Goal: Task Accomplishment & Management: Use online tool/utility

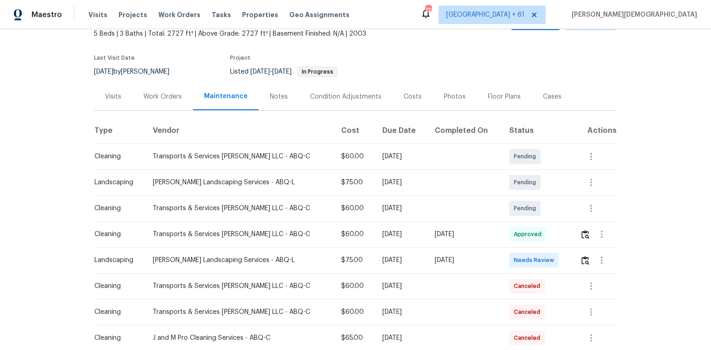
scroll to position [74, 0]
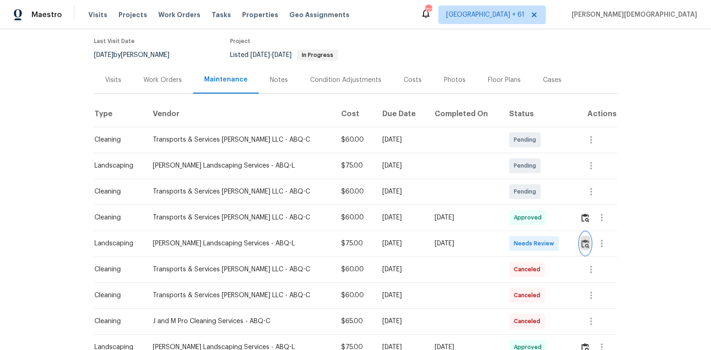
click at [505, 234] on img "button" at bounding box center [585, 243] width 8 height 9
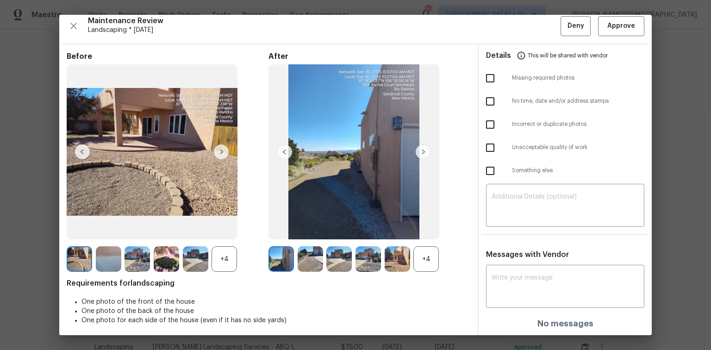
scroll to position [7, 0]
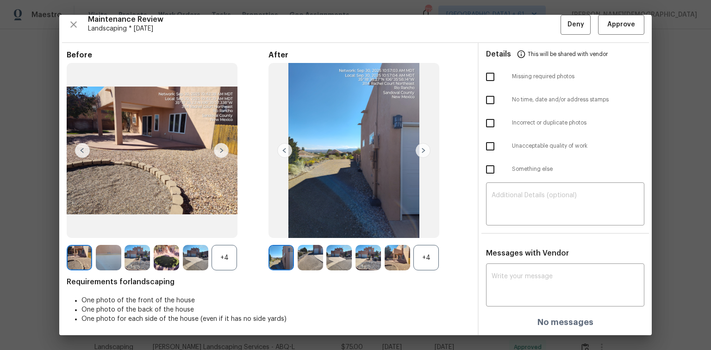
click at [421, 146] on img at bounding box center [423, 150] width 15 height 15
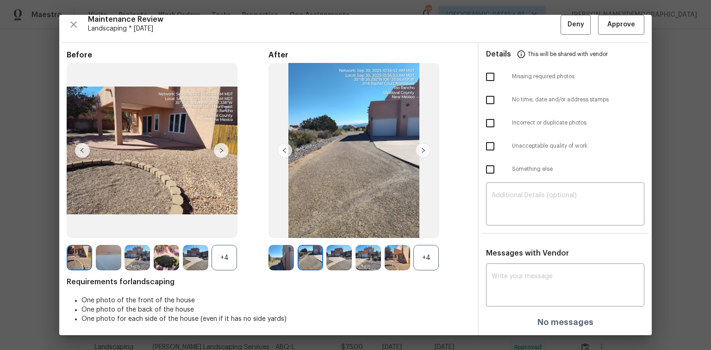
click at [421, 146] on img at bounding box center [423, 150] width 15 height 15
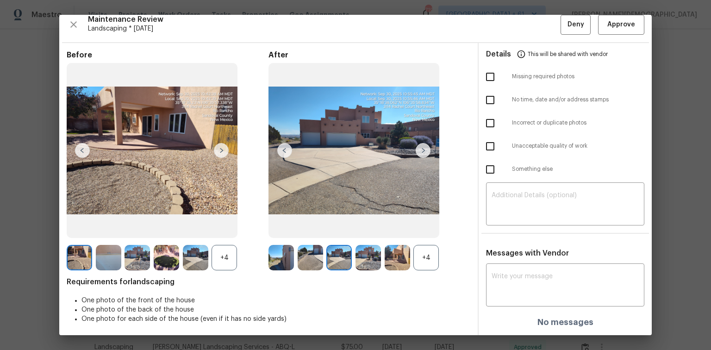
click at [421, 146] on img at bounding box center [423, 150] width 15 height 15
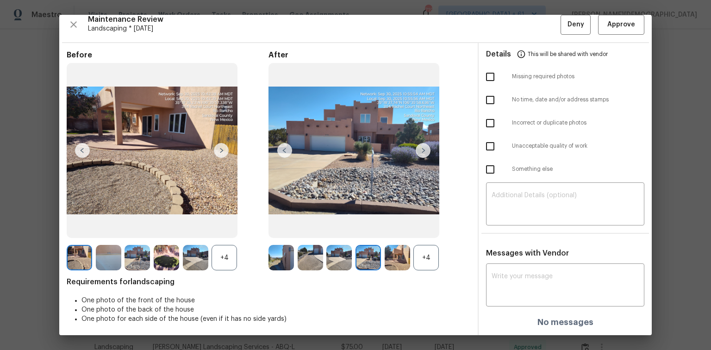
click at [421, 146] on img at bounding box center [423, 150] width 15 height 15
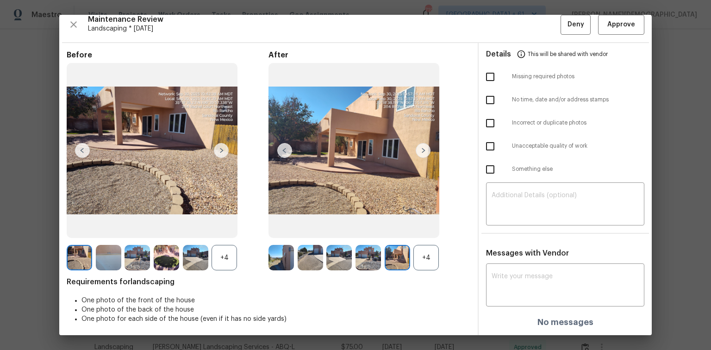
click at [421, 146] on img at bounding box center [423, 150] width 15 height 15
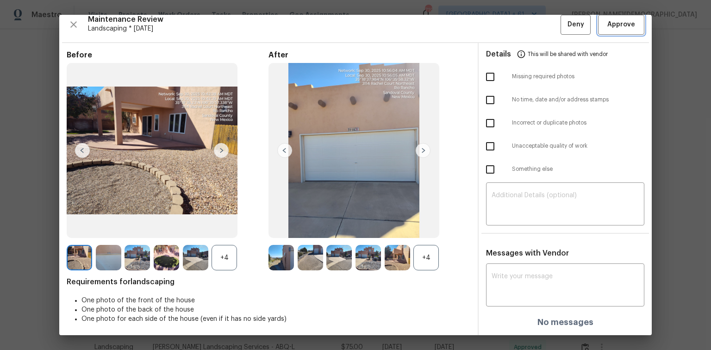
click at [505, 21] on span "Approve" at bounding box center [621, 25] width 28 height 12
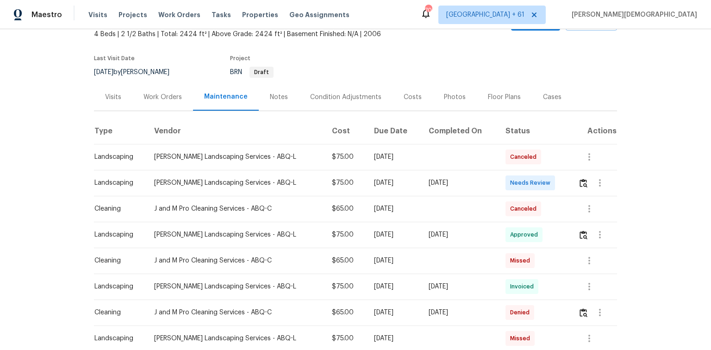
scroll to position [148, 0]
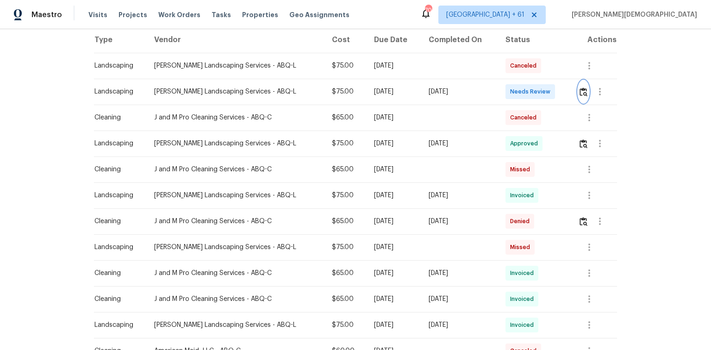
click at [585, 92] on button "button" at bounding box center [583, 92] width 11 height 22
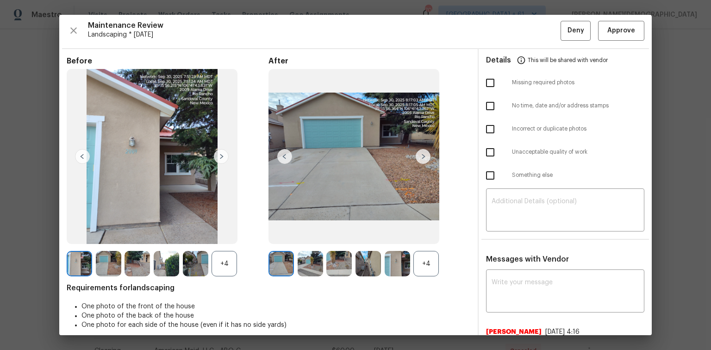
scroll to position [0, 0]
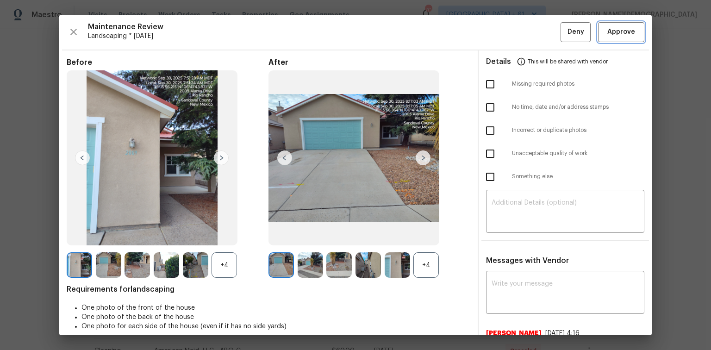
click at [628, 27] on span "Approve" at bounding box center [621, 32] width 28 height 12
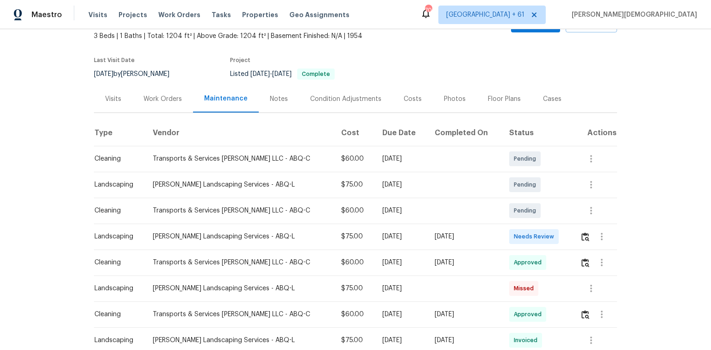
scroll to position [111, 0]
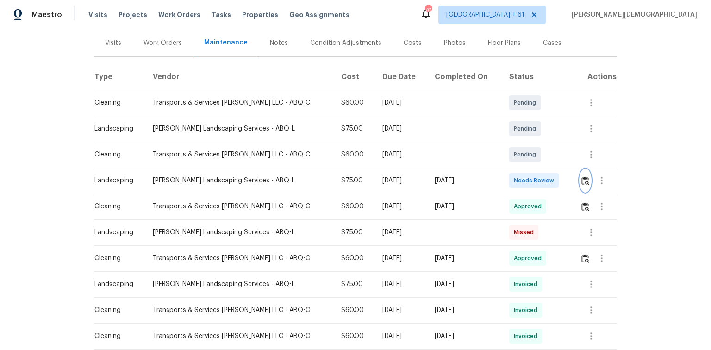
click at [505, 178] on button "button" at bounding box center [585, 180] width 11 height 22
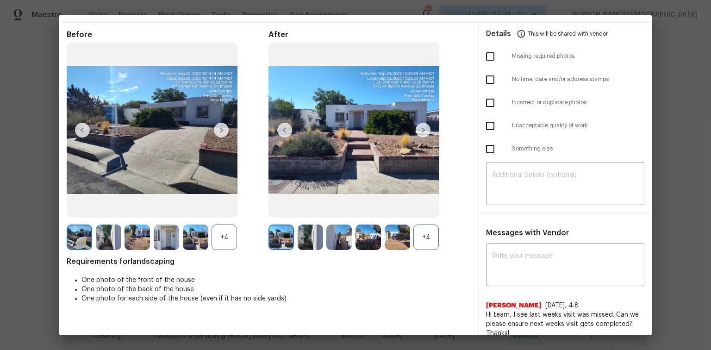
scroll to position [0, 0]
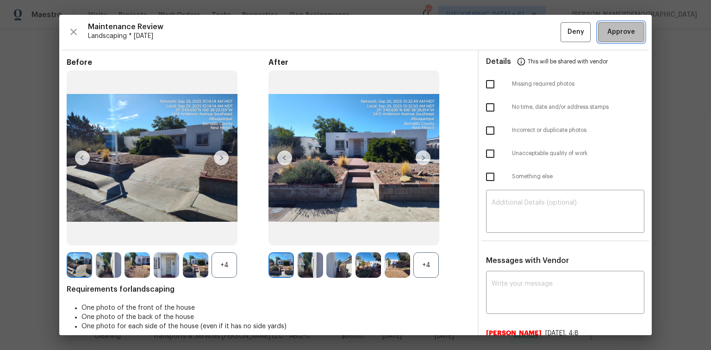
click at [505, 38] on button "Approve" at bounding box center [621, 32] width 46 height 20
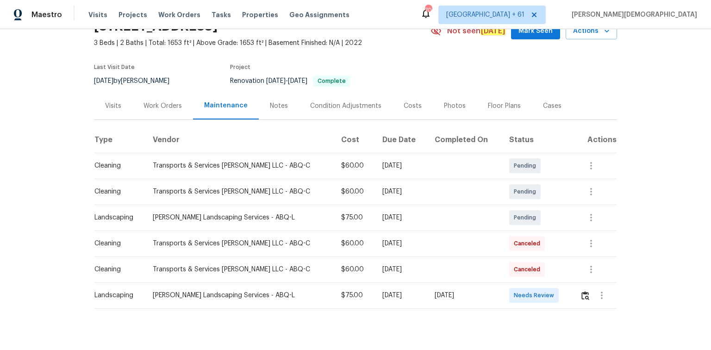
scroll to position [63, 0]
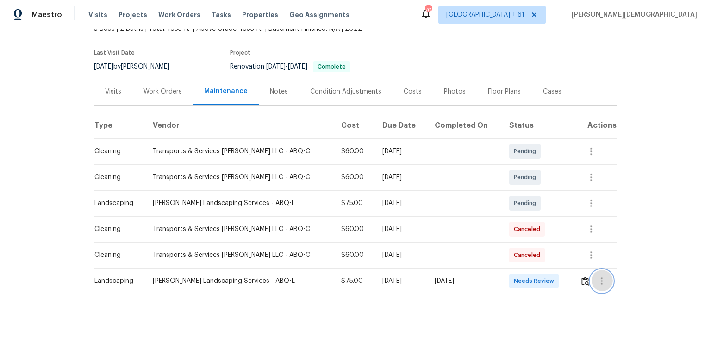
click at [505, 234] on button "button" at bounding box center [602, 281] width 22 height 22
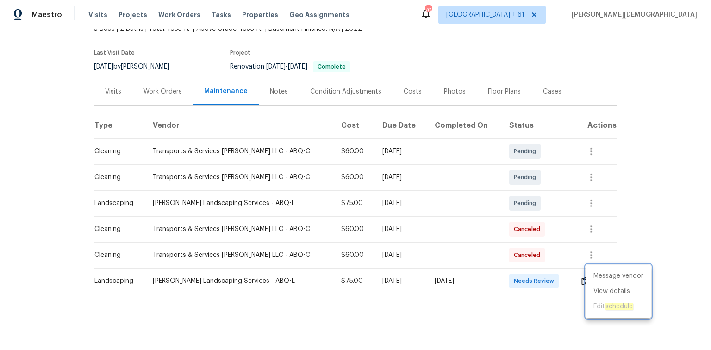
click at [505, 234] on div at bounding box center [355, 175] width 711 height 350
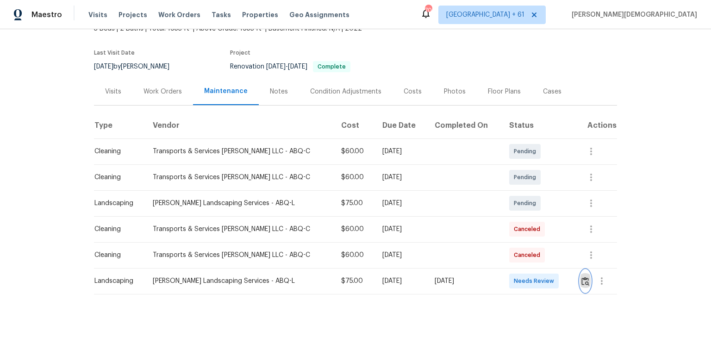
click at [505, 234] on img "button" at bounding box center [585, 281] width 8 height 9
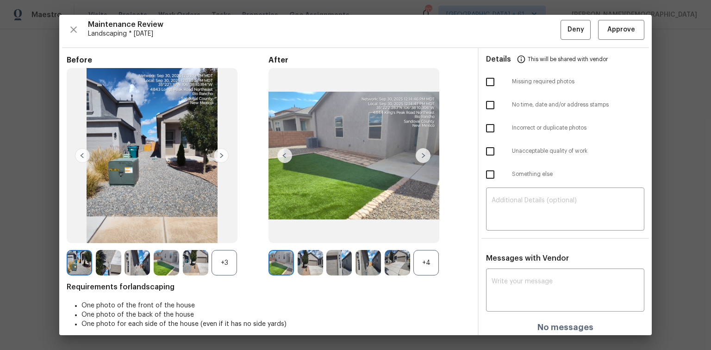
scroll to position [0, 0]
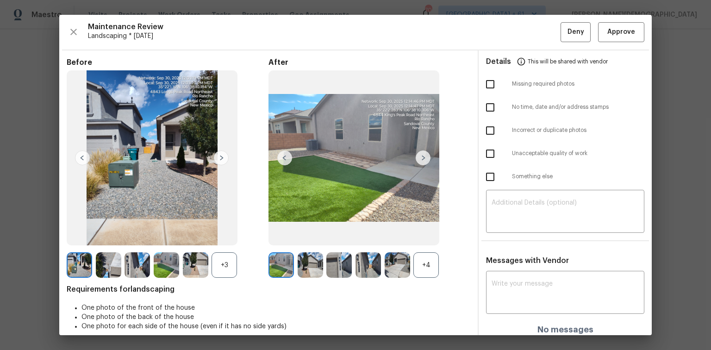
click at [505, 44] on div "Maintenance Review Landscaping * Mon, Sep 29 Deny Approve Before +3 After +4 Re…" at bounding box center [355, 175] width 592 height 320
click at [505, 38] on button "Approve" at bounding box center [621, 32] width 46 height 20
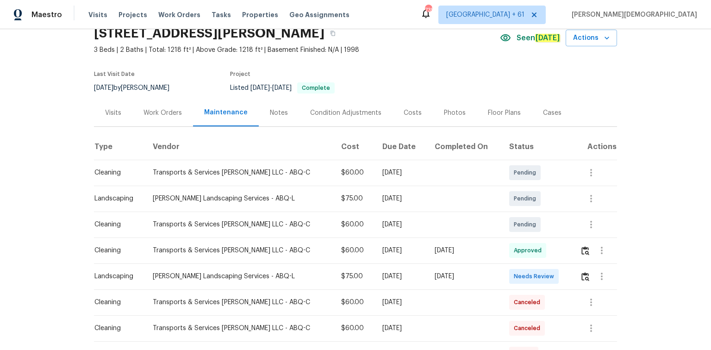
scroll to position [74, 0]
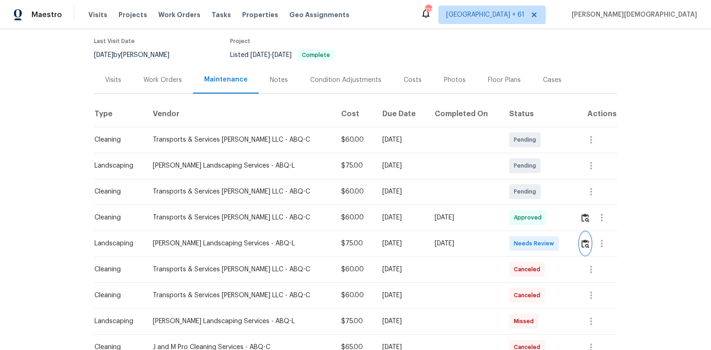
click at [581, 239] on img "button" at bounding box center [585, 243] width 8 height 9
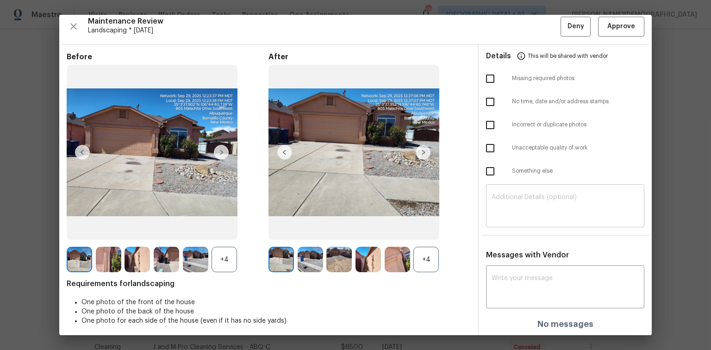
scroll to position [7, 0]
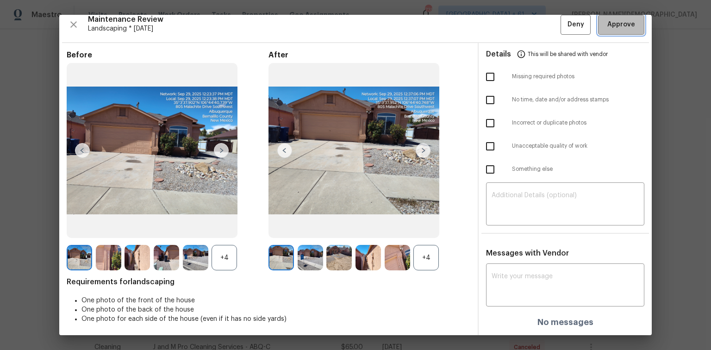
click at [605, 22] on span "Approve" at bounding box center [620, 25] width 31 height 12
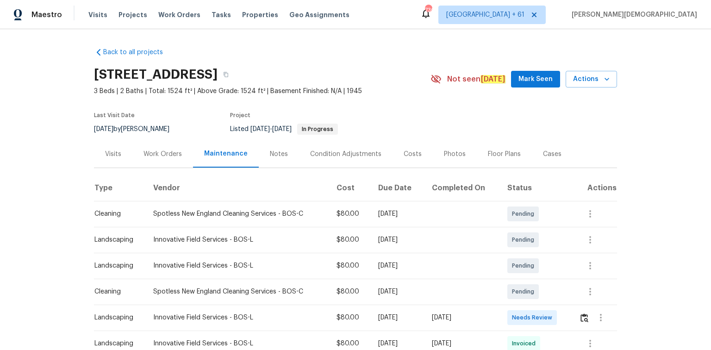
scroll to position [111, 0]
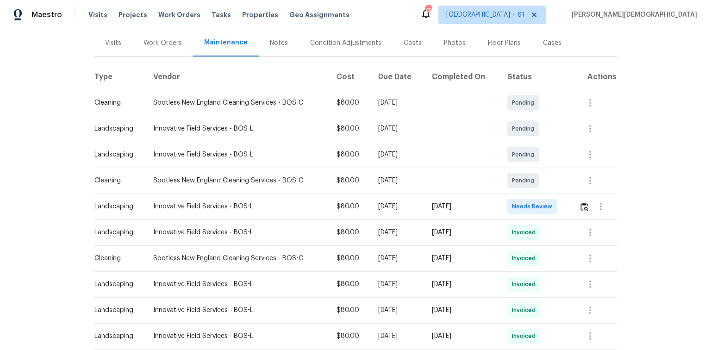
click at [505, 200] on td at bounding box center [594, 206] width 45 height 26
click at [505, 204] on button "button" at bounding box center [601, 206] width 22 height 22
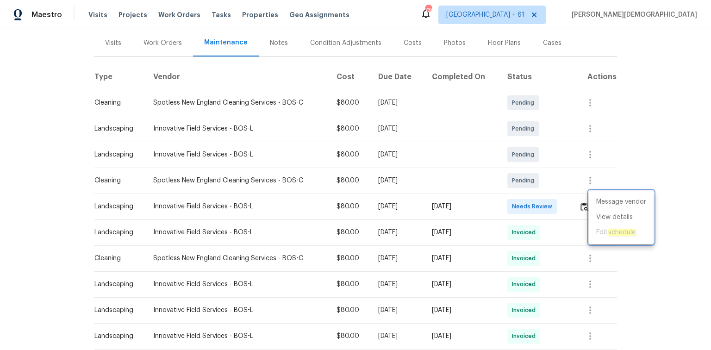
click at [505, 204] on div at bounding box center [355, 175] width 711 height 350
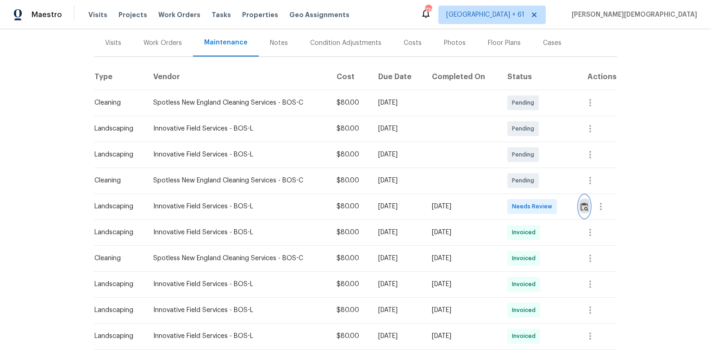
click at [505, 204] on img "button" at bounding box center [584, 206] width 8 height 9
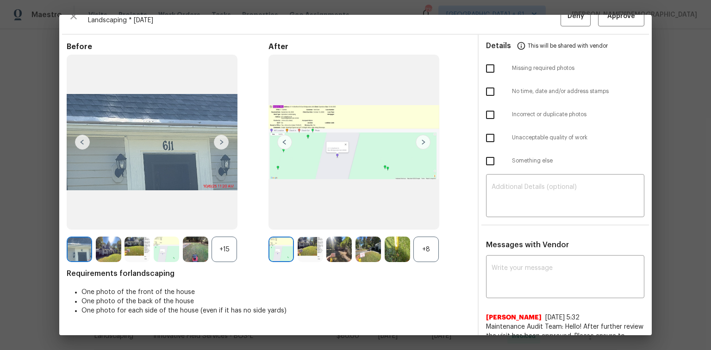
scroll to position [0, 0]
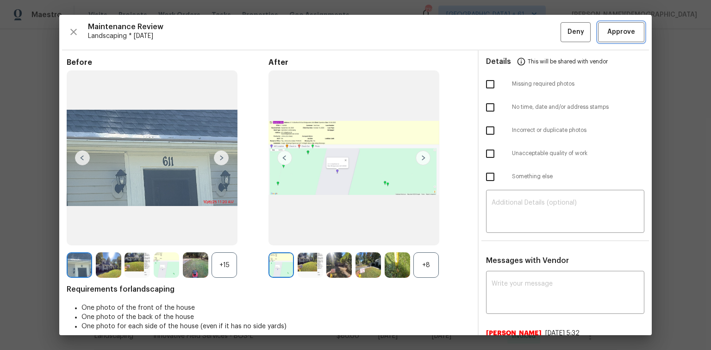
click at [505, 37] on button "Approve" at bounding box center [621, 32] width 46 height 20
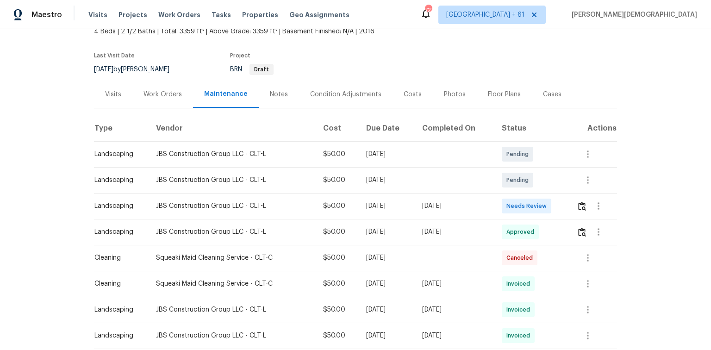
scroll to position [111, 0]
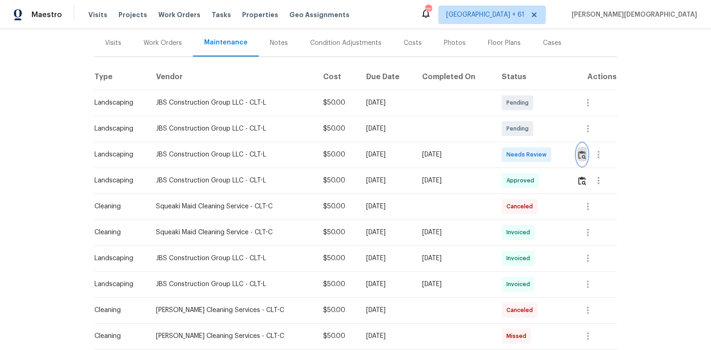
click at [583, 150] on img "button" at bounding box center [582, 154] width 8 height 9
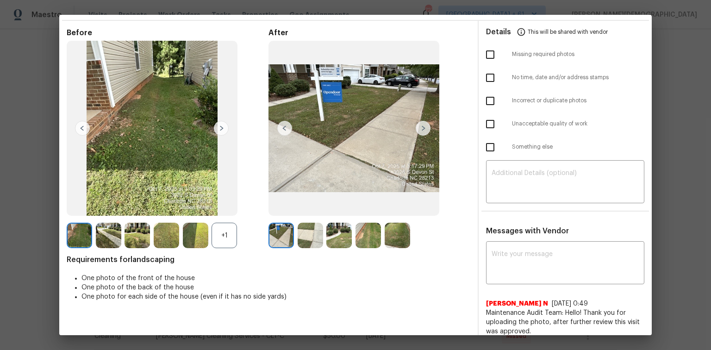
scroll to position [0, 0]
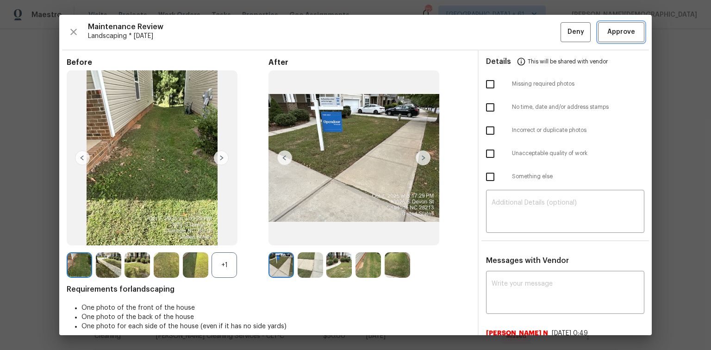
click at [608, 35] on span "Approve" at bounding box center [621, 32] width 28 height 12
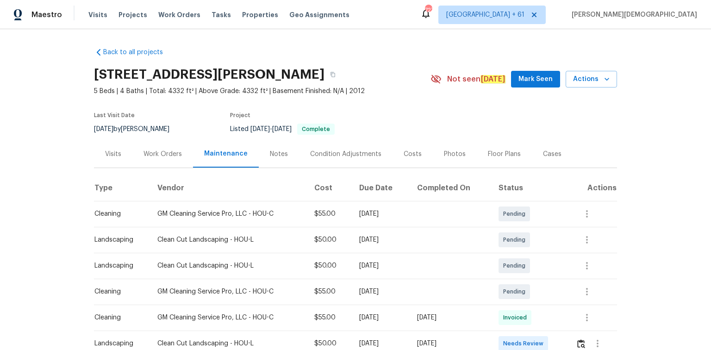
scroll to position [111, 0]
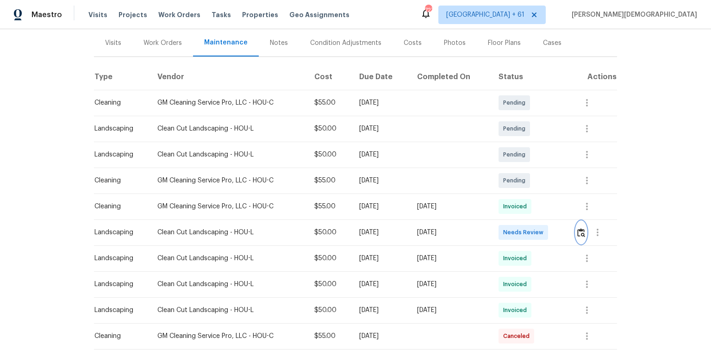
click at [505, 228] on img "button" at bounding box center [581, 232] width 8 height 9
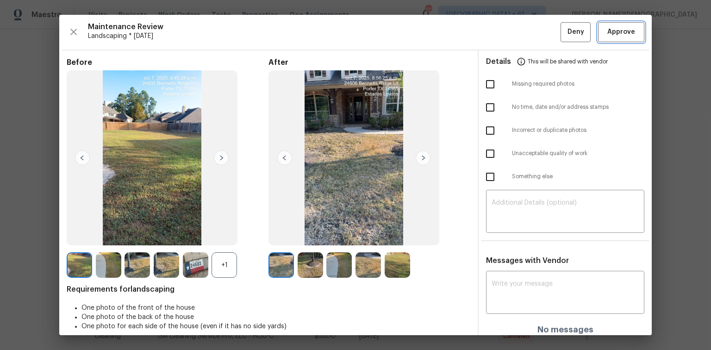
click at [505, 28] on span "Approve" at bounding box center [620, 32] width 31 height 12
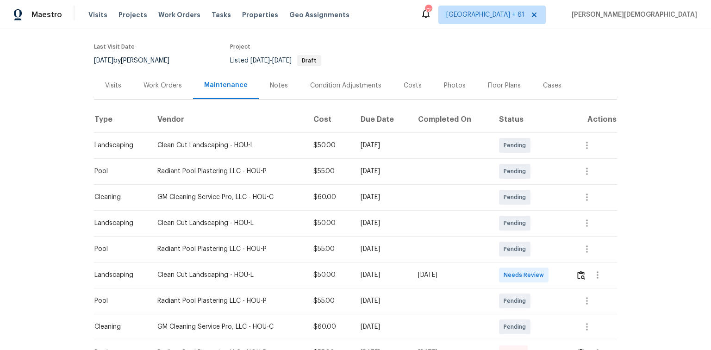
scroll to position [148, 0]
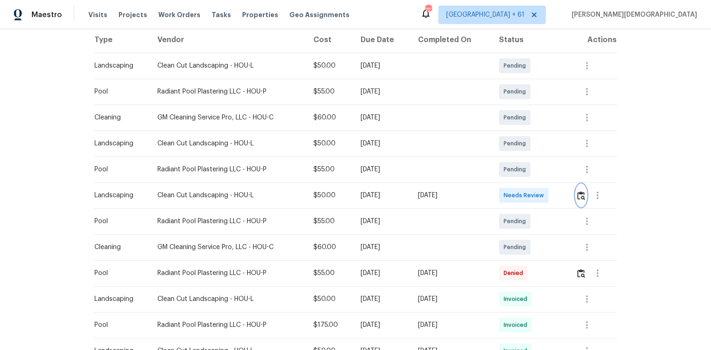
click at [505, 191] on img "button" at bounding box center [581, 195] width 8 height 9
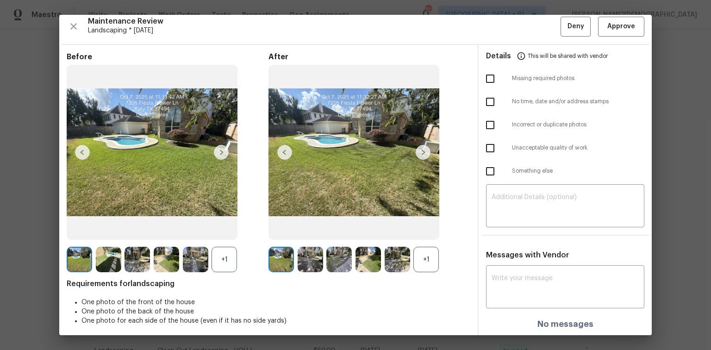
scroll to position [7, 0]
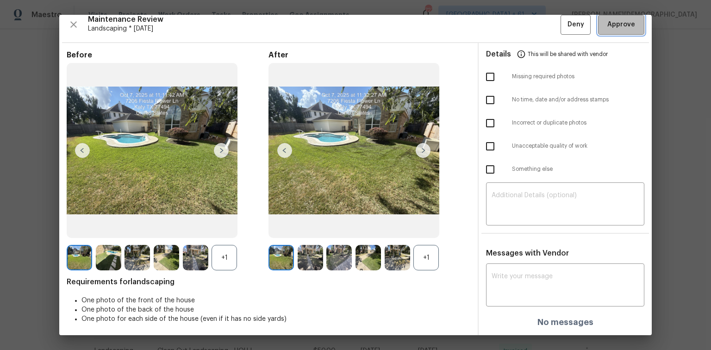
click at [505, 31] on button "Approve" at bounding box center [621, 25] width 46 height 20
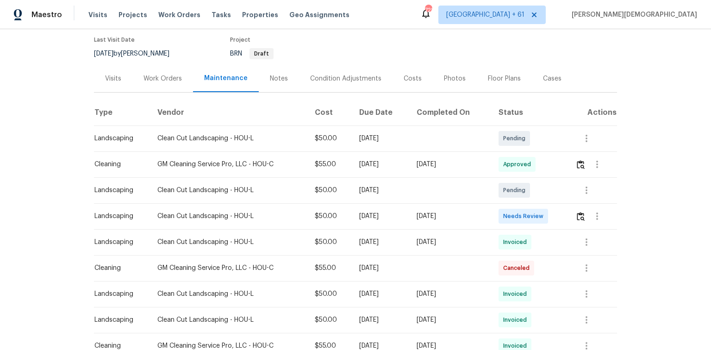
scroll to position [148, 0]
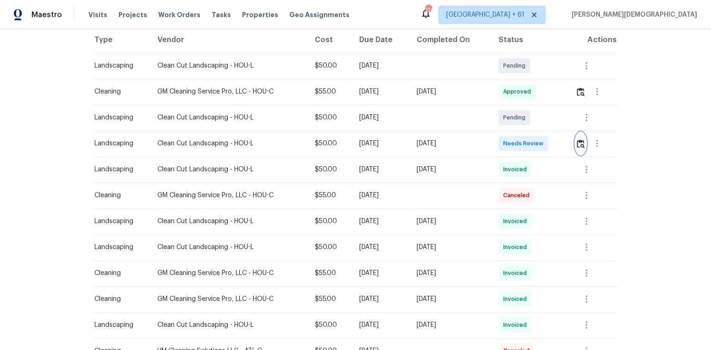
click at [505, 143] on img "button" at bounding box center [581, 143] width 8 height 9
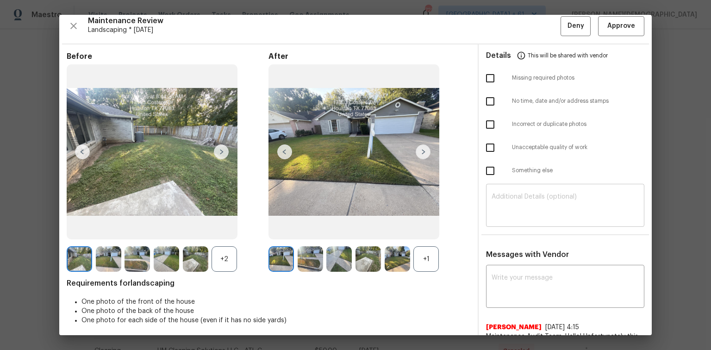
scroll to position [0, 0]
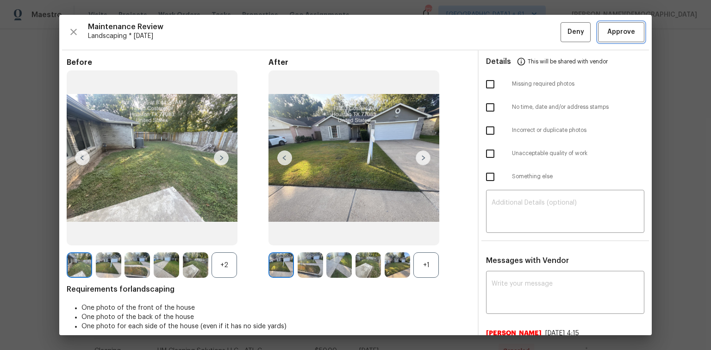
click at [505, 37] on button "Approve" at bounding box center [621, 32] width 46 height 20
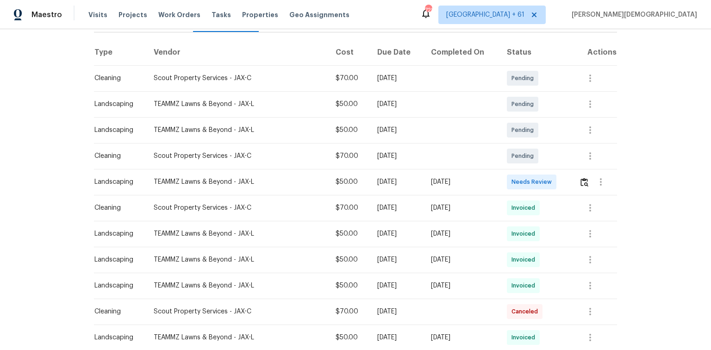
scroll to position [148, 0]
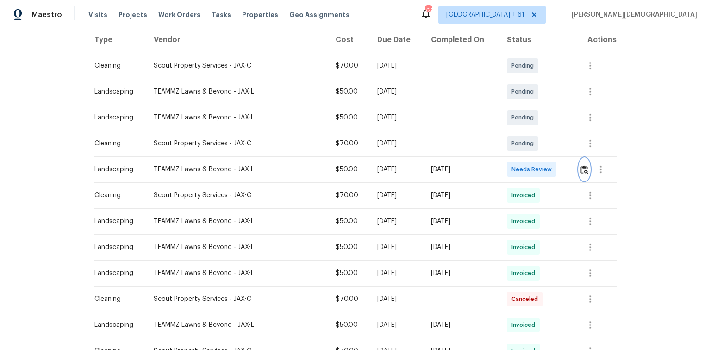
click at [505, 172] on button "button" at bounding box center [584, 169] width 11 height 22
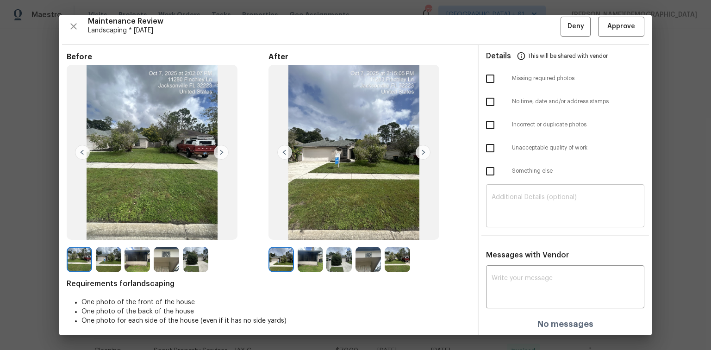
scroll to position [7, 0]
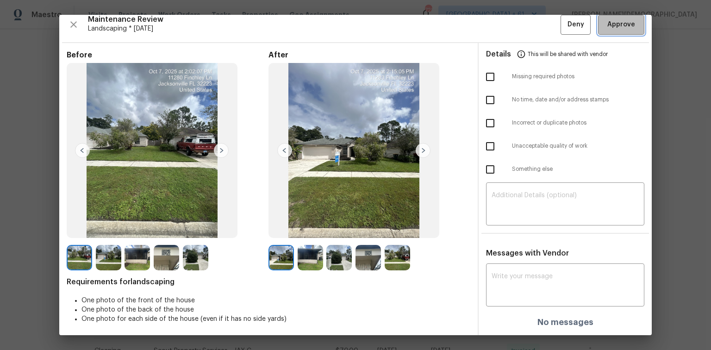
click at [505, 22] on span "Approve" at bounding box center [620, 25] width 31 height 12
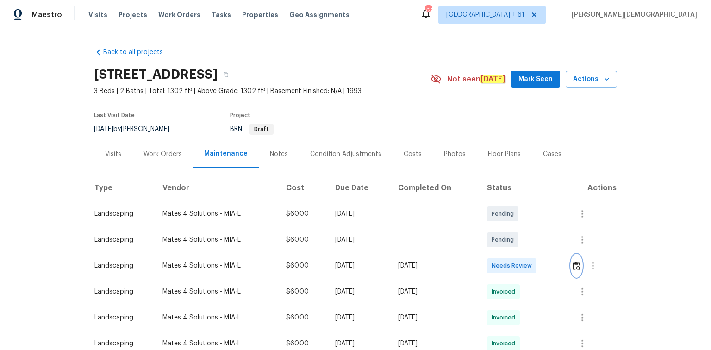
click at [505, 234] on img "button" at bounding box center [576, 265] width 8 height 9
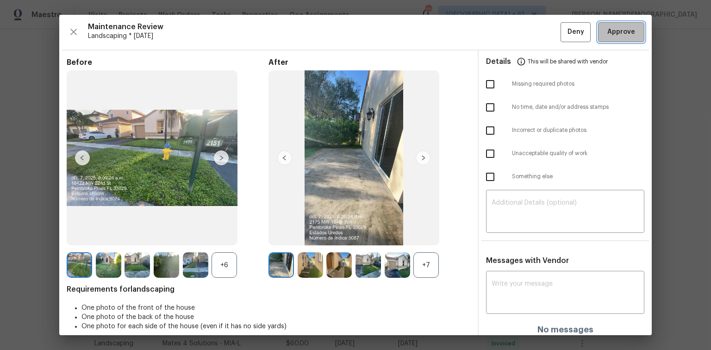
click at [505, 24] on button "Approve" at bounding box center [621, 32] width 46 height 20
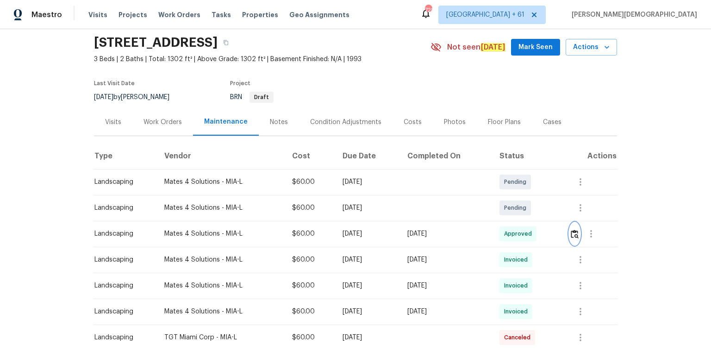
scroll to position [74, 0]
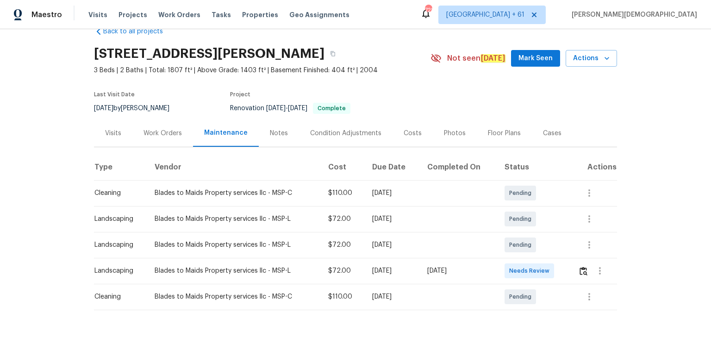
scroll to position [37, 0]
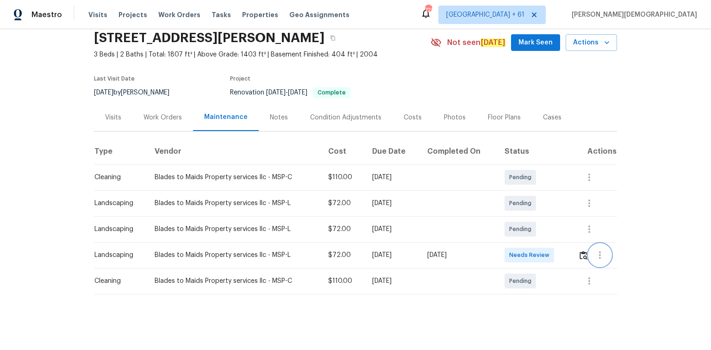
click at [589, 250] on button "button" at bounding box center [600, 255] width 22 height 22
click at [583, 252] on div at bounding box center [355, 175] width 711 height 350
click at [583, 252] on img "button" at bounding box center [583, 255] width 8 height 9
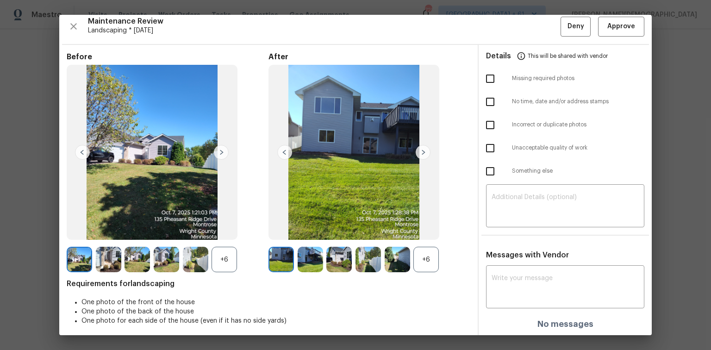
scroll to position [7, 0]
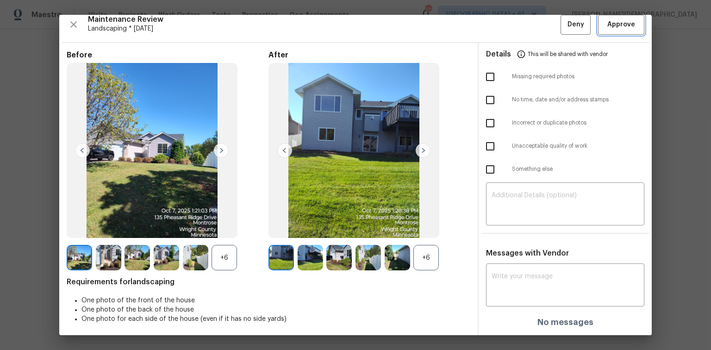
click at [605, 25] on span "Approve" at bounding box center [620, 25] width 31 height 12
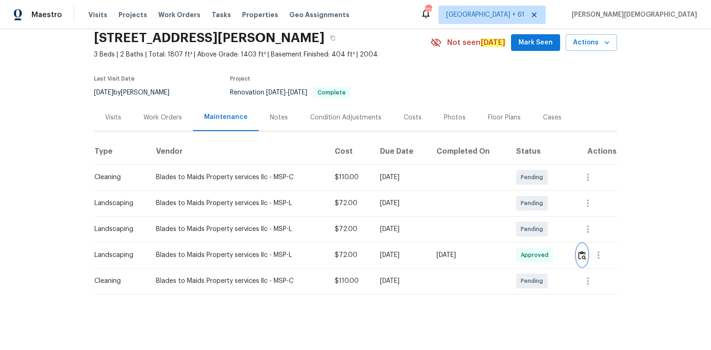
scroll to position [0, 0]
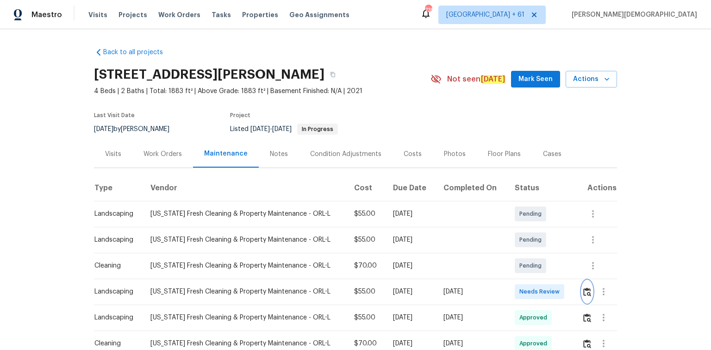
click at [505, 234] on img "button" at bounding box center [587, 291] width 8 height 9
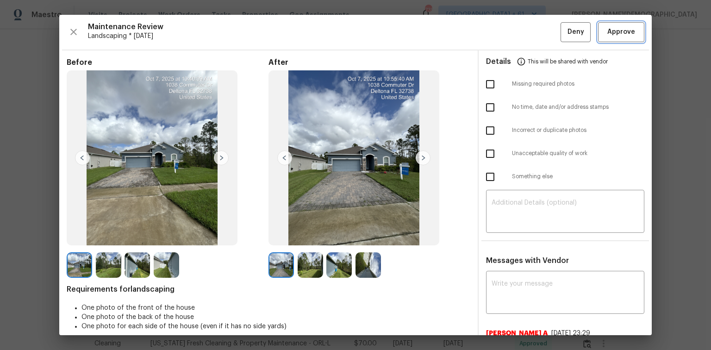
click at [505, 31] on span "Approve" at bounding box center [621, 32] width 28 height 12
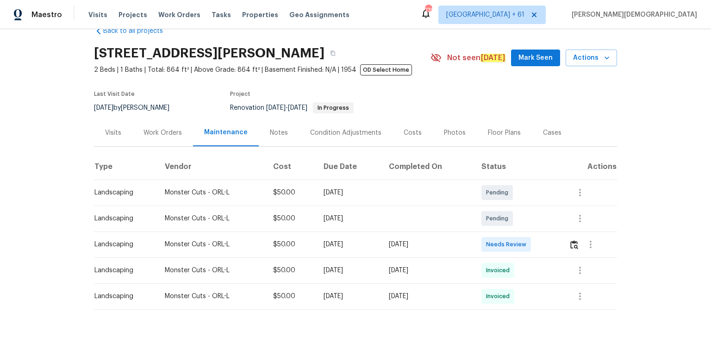
scroll to position [37, 0]
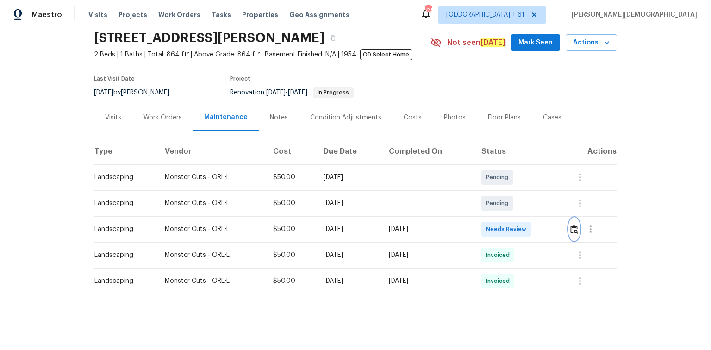
click at [505, 223] on button "button" at bounding box center [574, 229] width 11 height 22
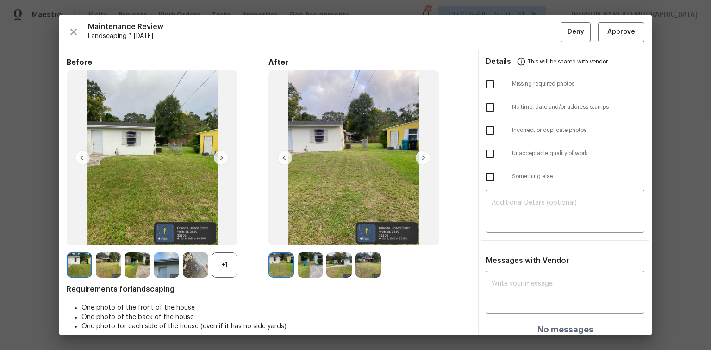
click at [505, 50] on hr at bounding box center [355, 50] width 587 height 1
click at [505, 26] on span "Approve" at bounding box center [621, 32] width 28 height 12
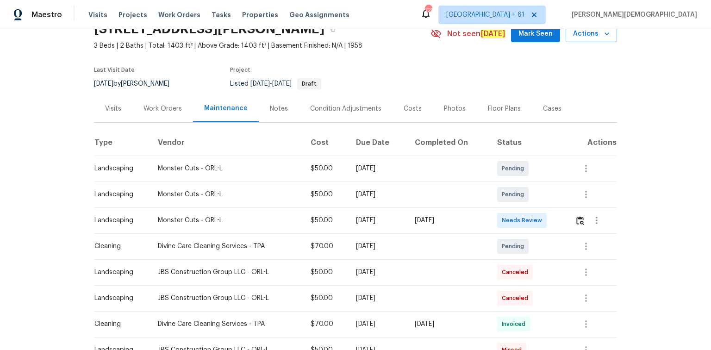
scroll to position [37, 0]
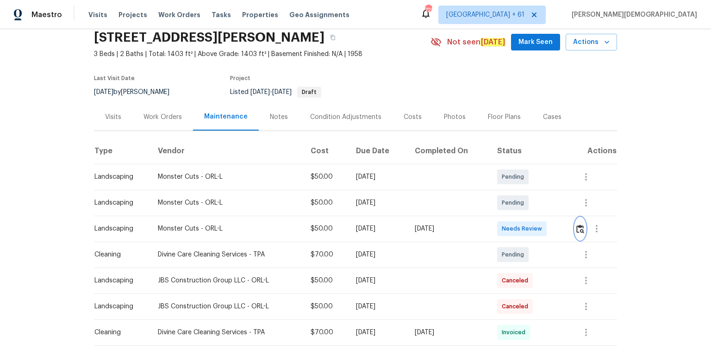
click at [581, 224] on img "button" at bounding box center [580, 228] width 8 height 9
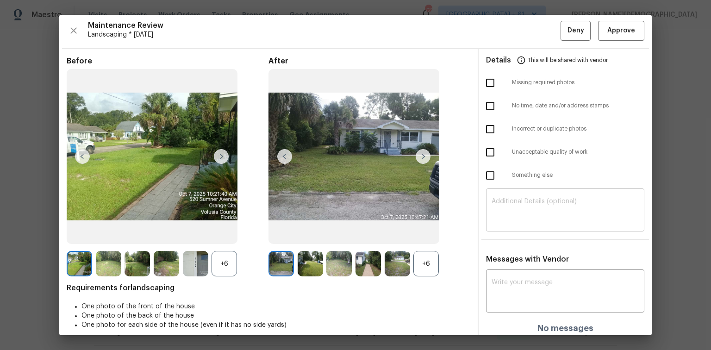
scroll to position [0, 0]
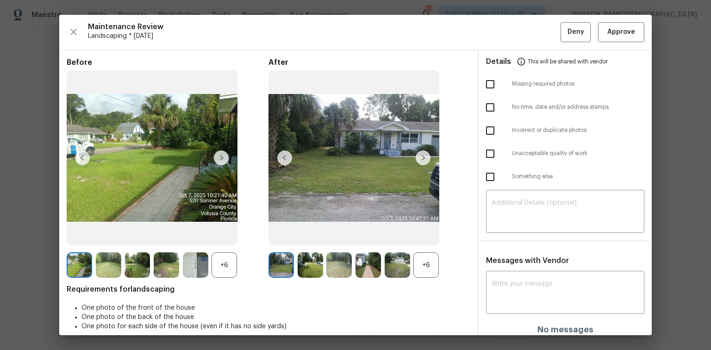
click at [426, 155] on img at bounding box center [423, 157] width 15 height 15
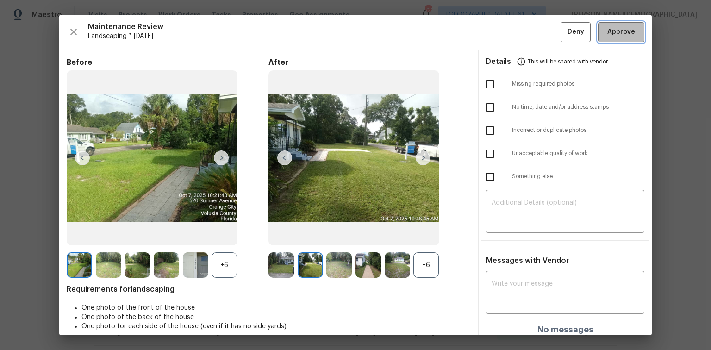
click at [613, 32] on span "Approve" at bounding box center [621, 32] width 28 height 12
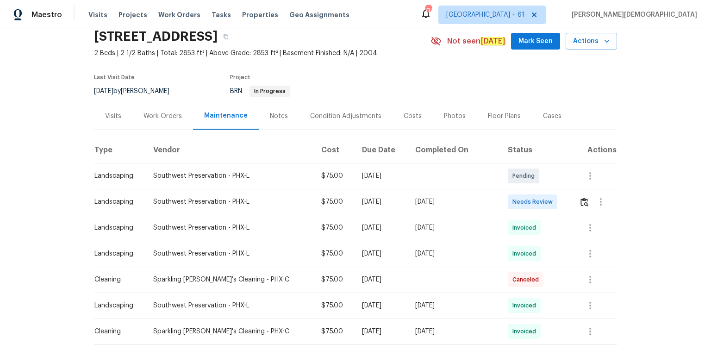
scroll to position [74, 0]
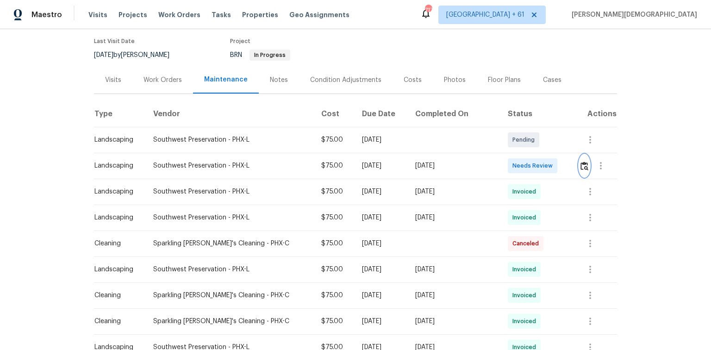
click at [580, 162] on img "button" at bounding box center [584, 166] width 8 height 9
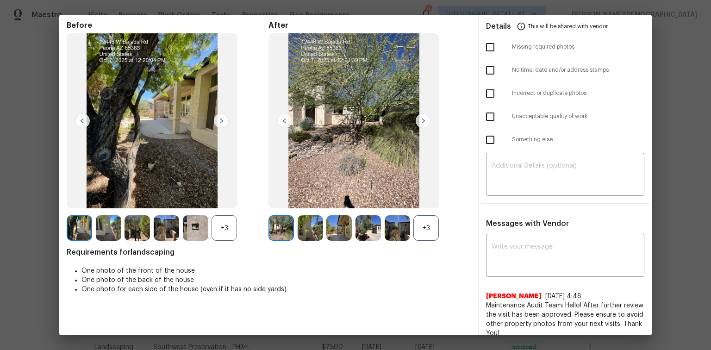
scroll to position [0, 0]
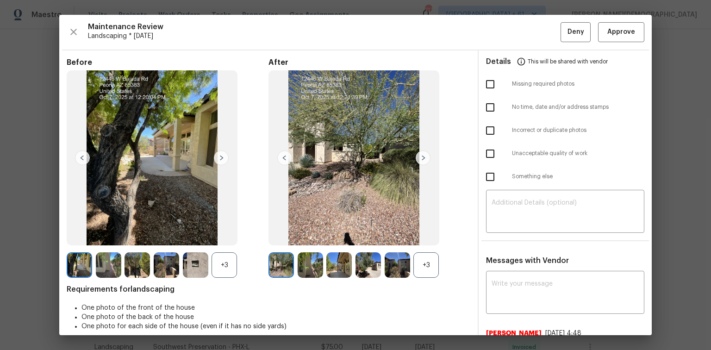
click at [605, 44] on div "Maintenance Review Landscaping * Mon, Oct 06 Deny Approve Before +3 After +3 Re…" at bounding box center [355, 175] width 592 height 320
click at [607, 37] on button "Approve" at bounding box center [621, 32] width 46 height 20
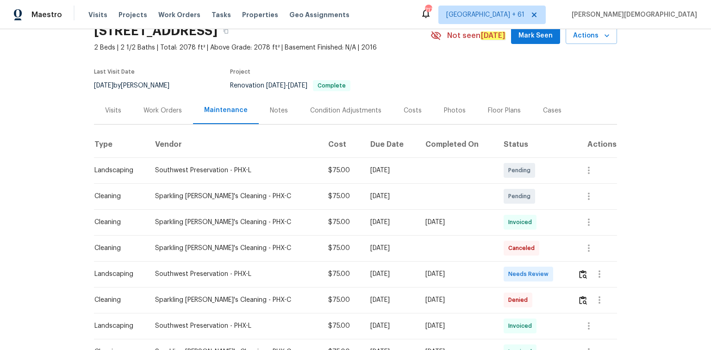
scroll to position [111, 0]
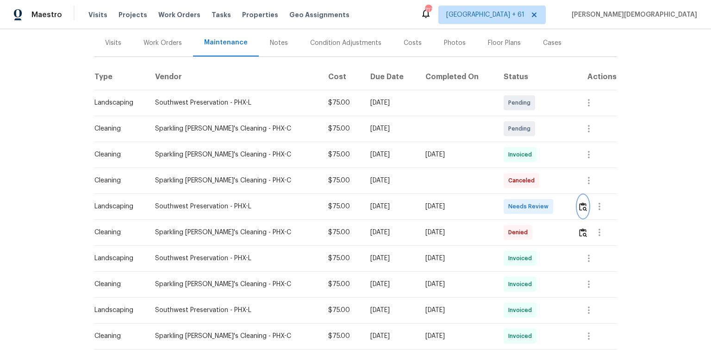
click at [505, 202] on img "button" at bounding box center [583, 206] width 8 height 9
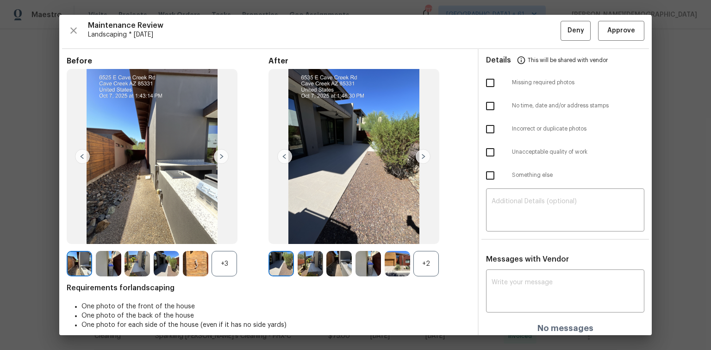
scroll to position [0, 0]
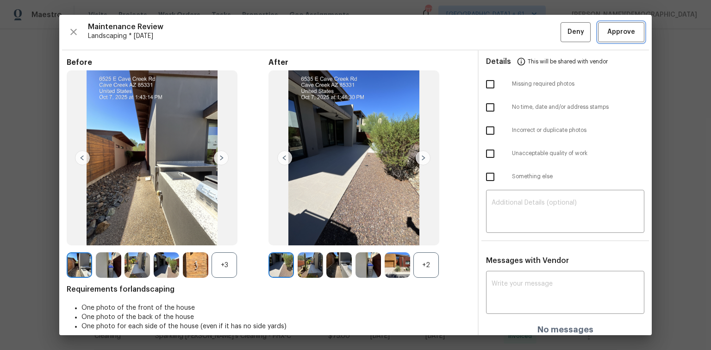
click at [505, 25] on button "Approve" at bounding box center [621, 32] width 46 height 20
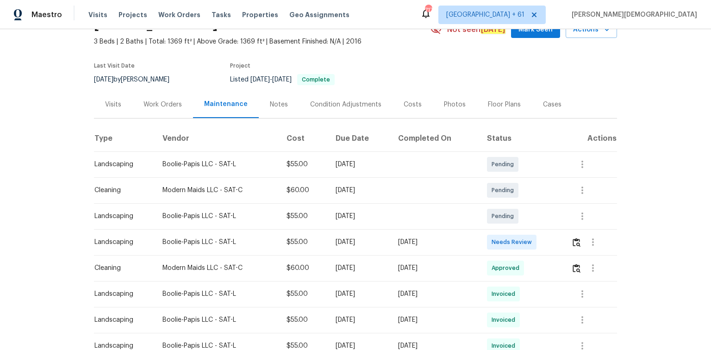
scroll to position [111, 0]
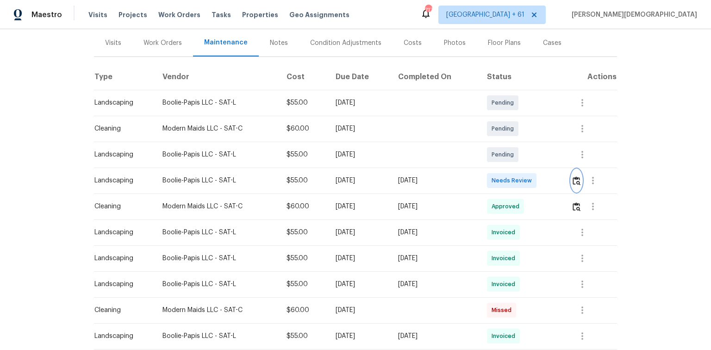
click at [577, 180] on img "button" at bounding box center [576, 180] width 8 height 9
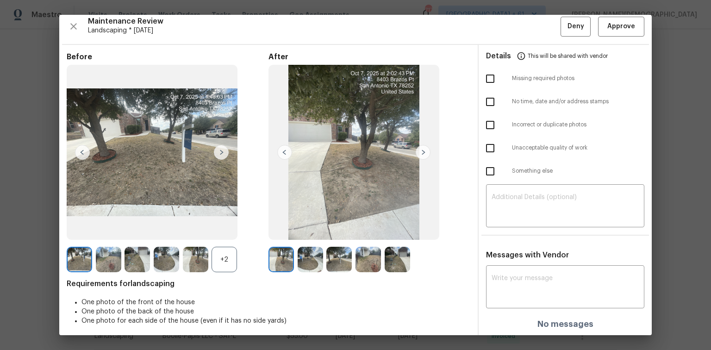
scroll to position [7, 0]
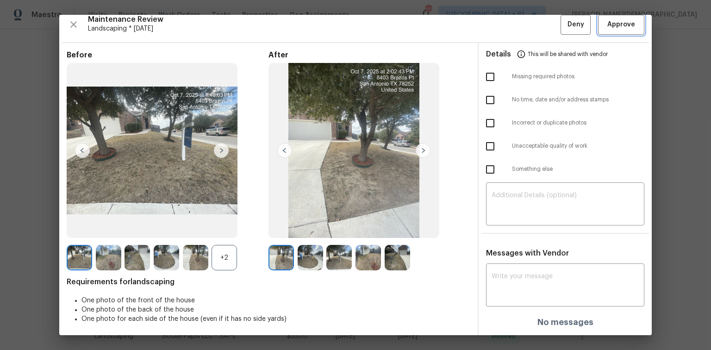
click at [598, 27] on button "Approve" at bounding box center [621, 25] width 46 height 20
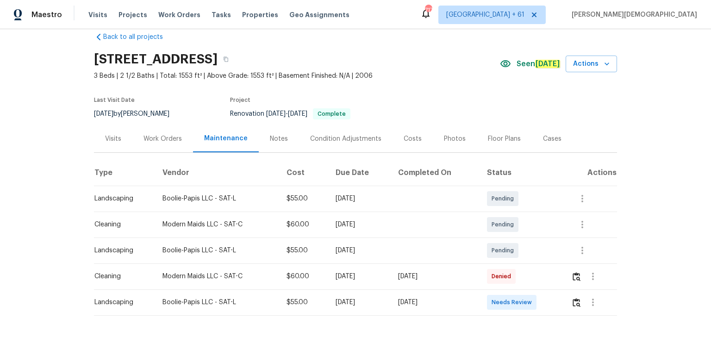
scroll to position [37, 0]
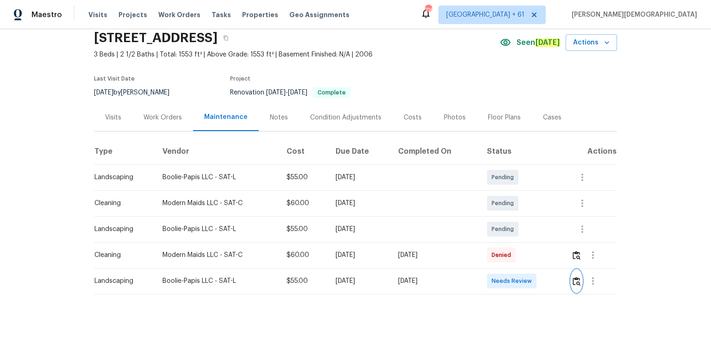
click at [505, 234] on img "button" at bounding box center [576, 281] width 8 height 9
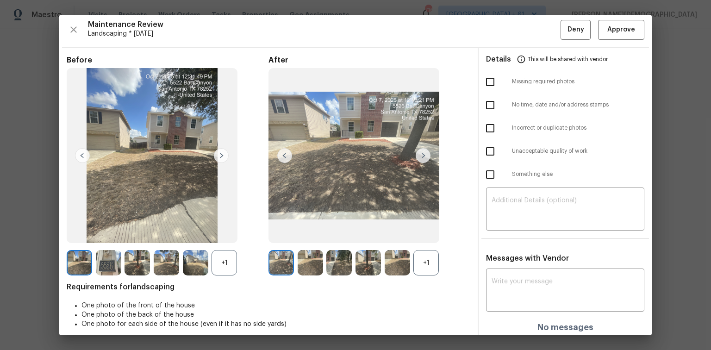
scroll to position [0, 0]
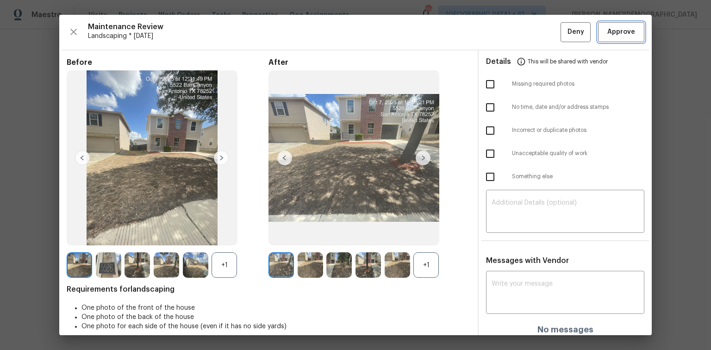
click at [505, 24] on button "Approve" at bounding box center [621, 32] width 46 height 20
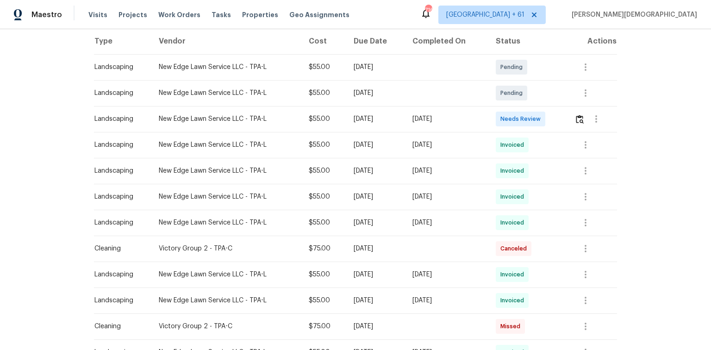
scroll to position [148, 0]
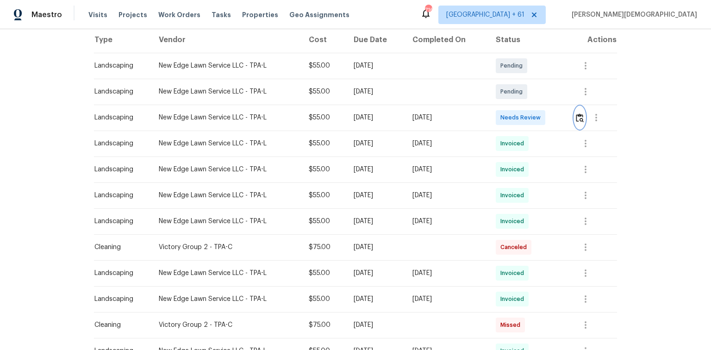
click at [505, 113] on img "button" at bounding box center [580, 117] width 8 height 9
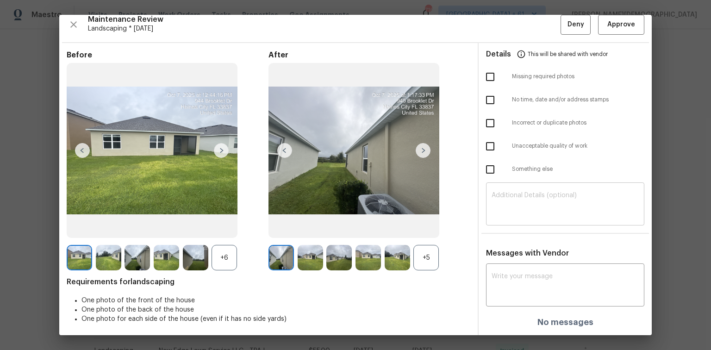
scroll to position [0, 0]
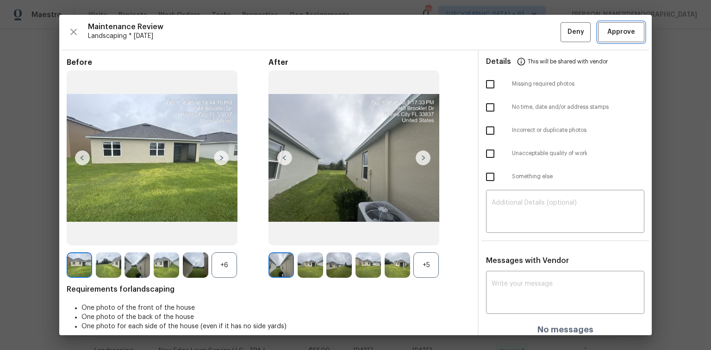
click at [505, 32] on span "Approve" at bounding box center [621, 32] width 28 height 12
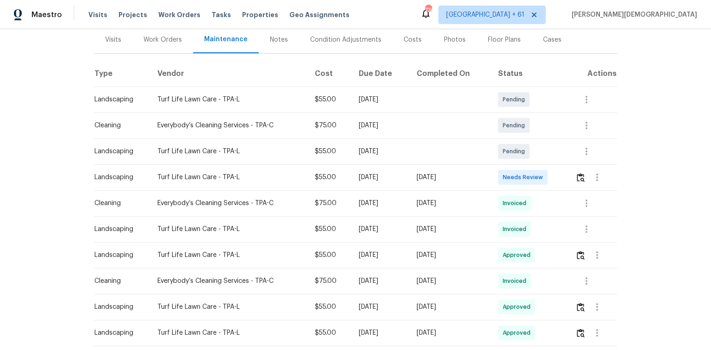
scroll to position [148, 0]
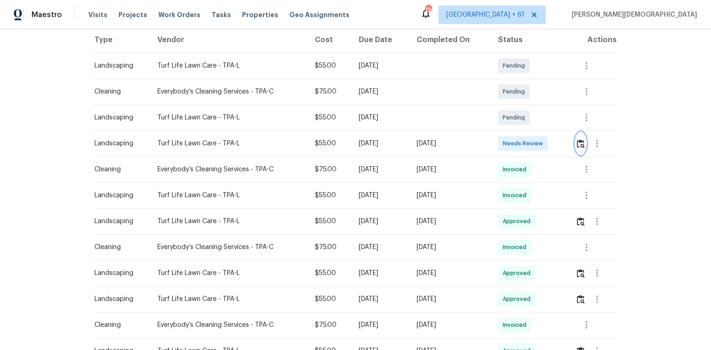
click at [578, 145] on button "button" at bounding box center [580, 143] width 11 height 22
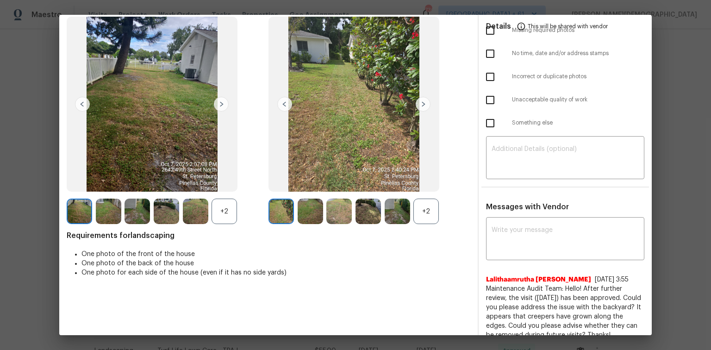
scroll to position [0, 0]
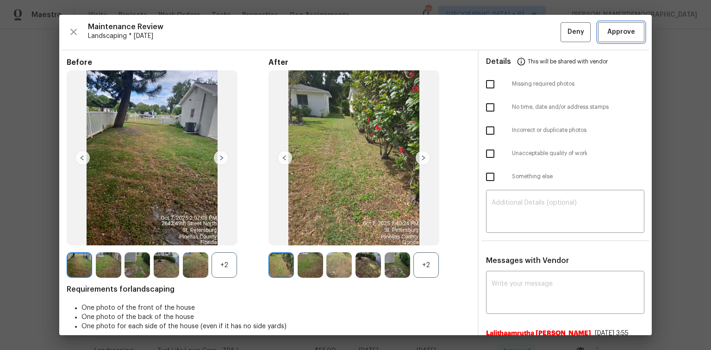
click at [615, 28] on span "Approve" at bounding box center [621, 32] width 28 height 12
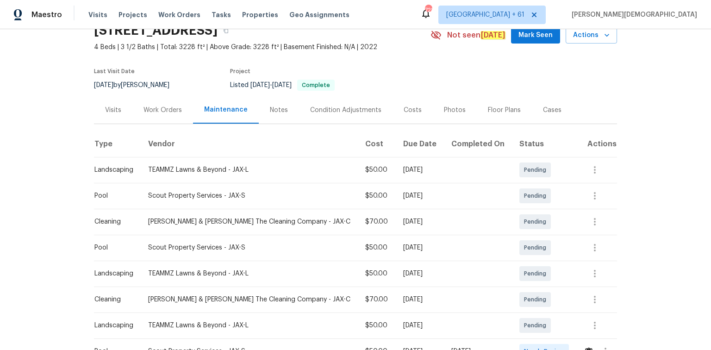
scroll to position [148, 0]
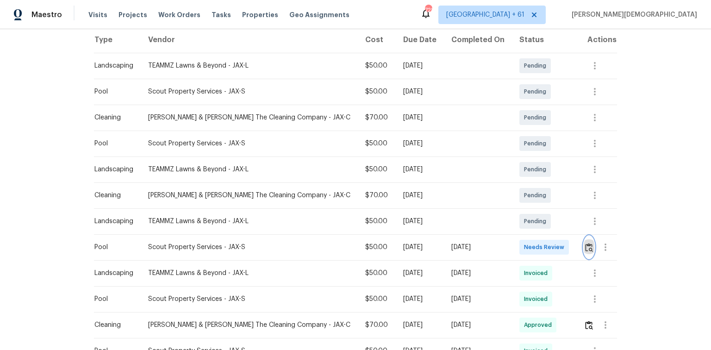
click at [505, 234] on button "button" at bounding box center [589, 247] width 11 height 22
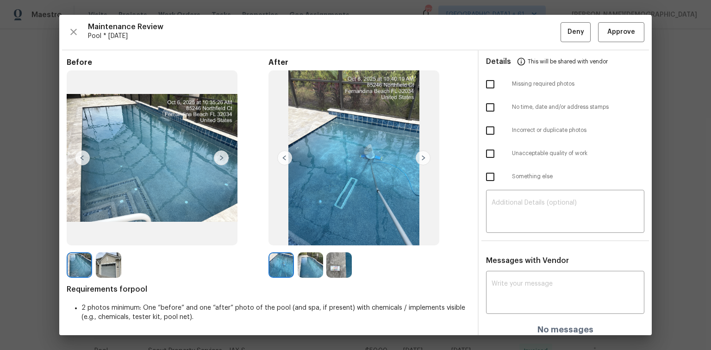
click at [505, 46] on div "Maintenance Review Pool * [DATE] Deny Approve Before After Requirements for poo…" at bounding box center [355, 175] width 592 height 320
click at [505, 43] on div "Maintenance Review Pool * [DATE] Deny Approve Before After Requirements for poo…" at bounding box center [355, 175] width 592 height 320
click at [505, 39] on button "Approve" at bounding box center [621, 32] width 46 height 20
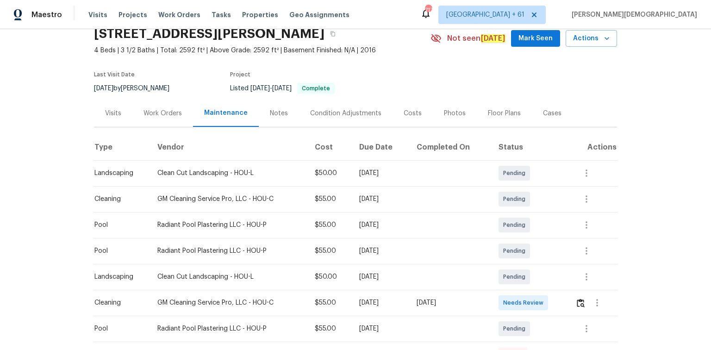
scroll to position [74, 0]
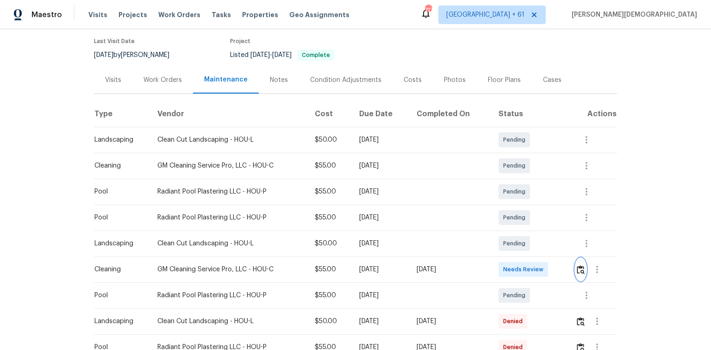
click at [505, 234] on button "button" at bounding box center [580, 269] width 11 height 22
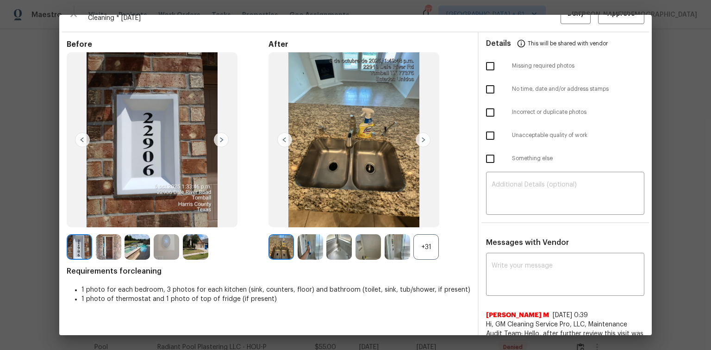
scroll to position [0, 0]
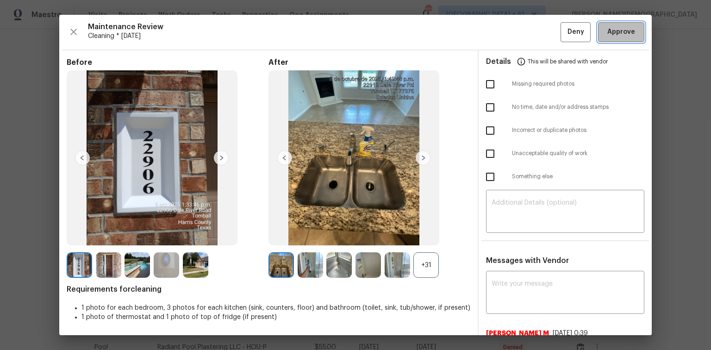
click at [505, 33] on span "Approve" at bounding box center [621, 32] width 28 height 12
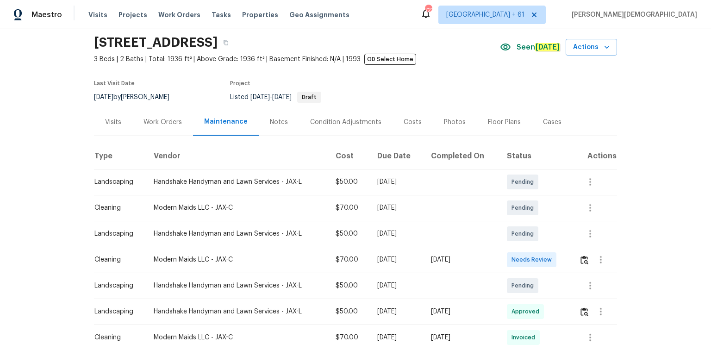
scroll to position [37, 0]
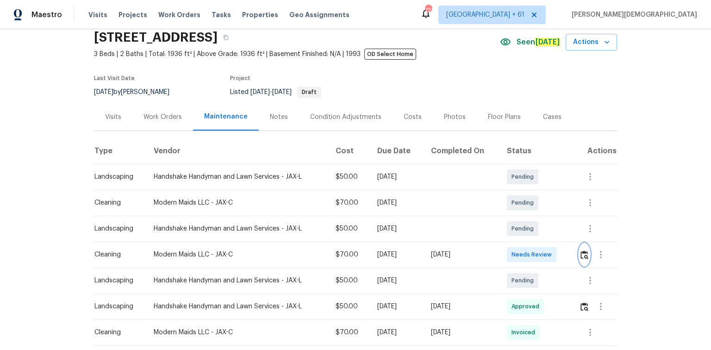
click at [583, 250] on img "button" at bounding box center [584, 254] width 8 height 9
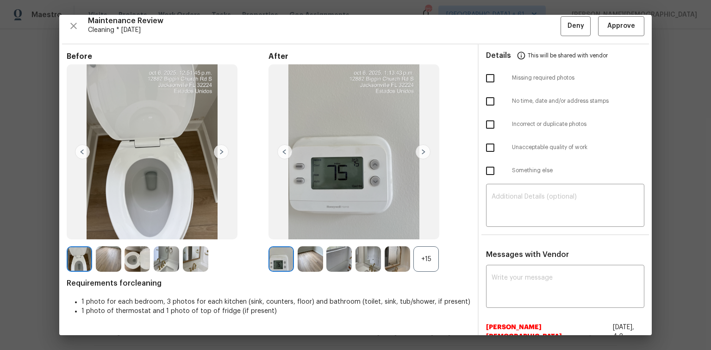
scroll to position [0, 0]
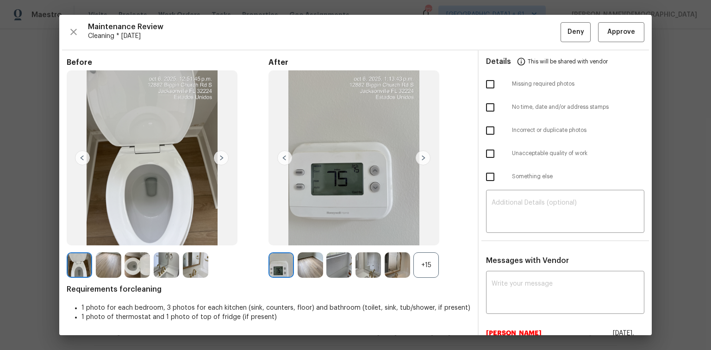
click at [601, 20] on div "Maintenance Review Cleaning * Mon, Oct 06 Deny Approve Before After +15 Require…" at bounding box center [355, 175] width 592 height 320
click at [605, 38] on button "Approve" at bounding box center [621, 32] width 46 height 20
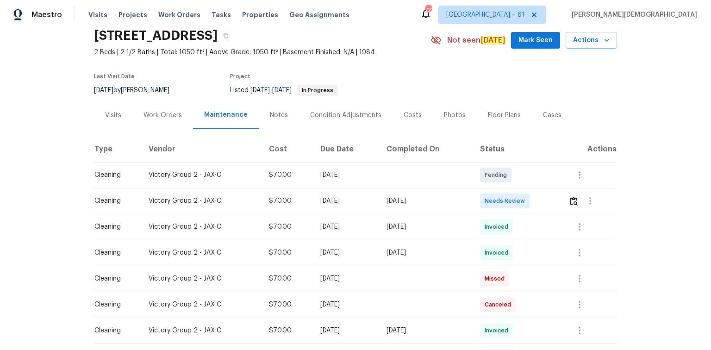
scroll to position [74, 0]
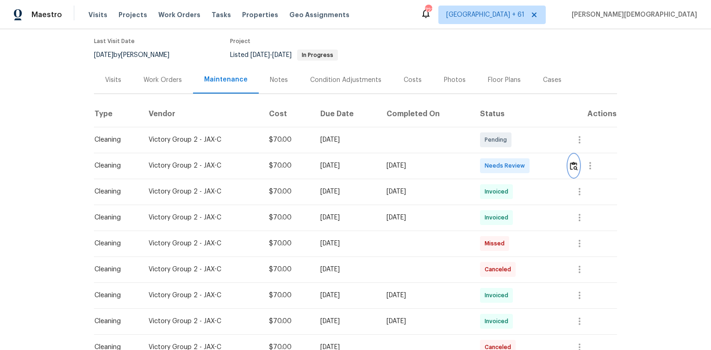
click at [572, 170] on img "button" at bounding box center [574, 166] width 8 height 9
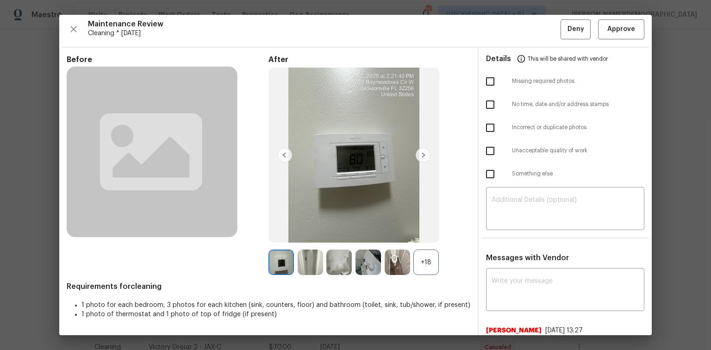
scroll to position [0, 0]
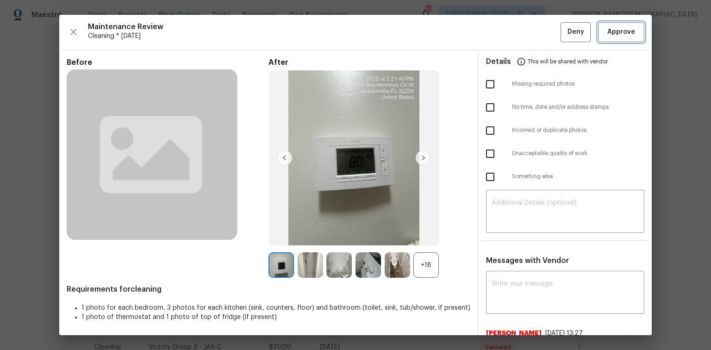
click at [611, 38] on button "Approve" at bounding box center [621, 32] width 46 height 20
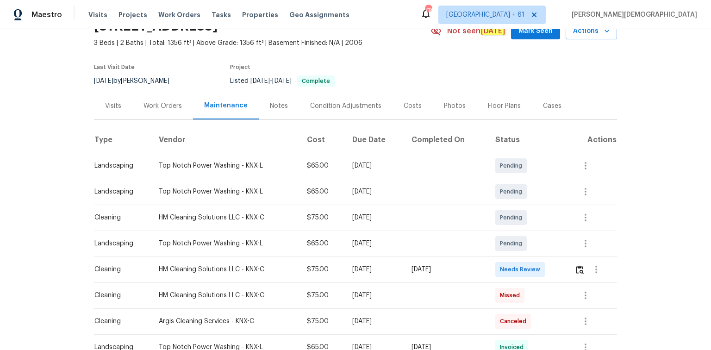
scroll to position [111, 0]
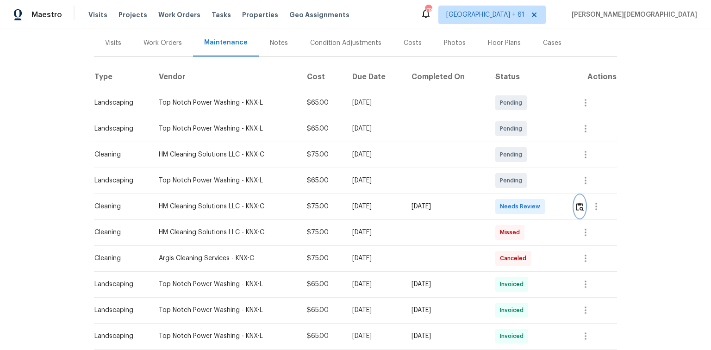
click at [505, 205] on img "button" at bounding box center [580, 206] width 8 height 9
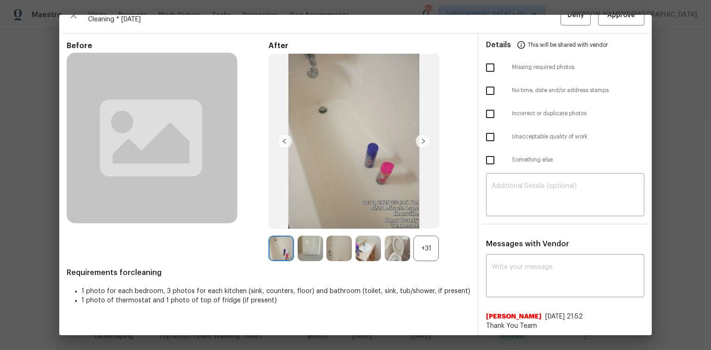
scroll to position [0, 0]
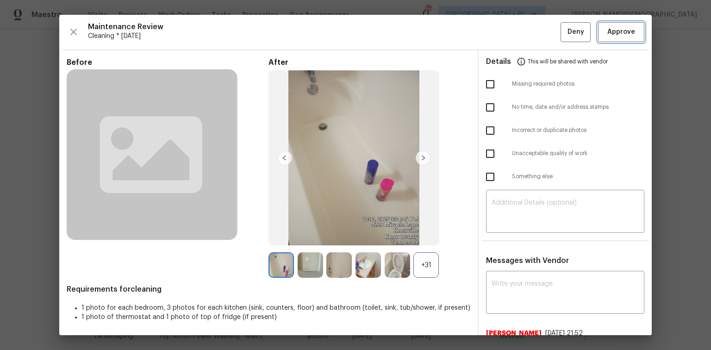
click at [505, 30] on span "Approve" at bounding box center [621, 32] width 28 height 12
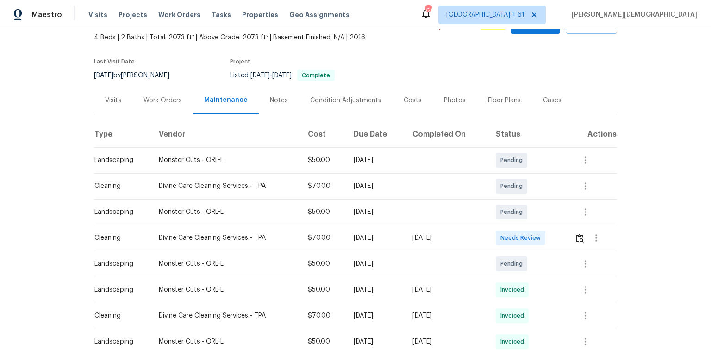
scroll to position [74, 0]
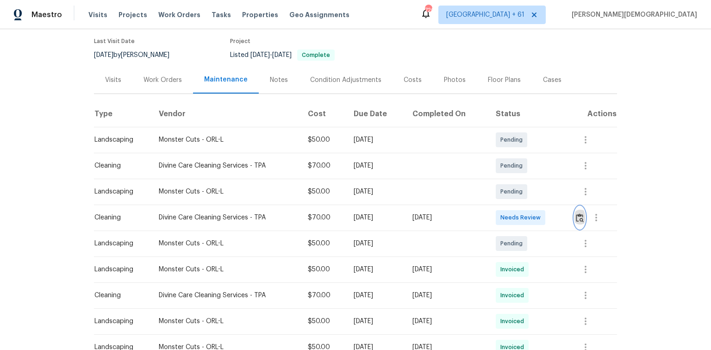
click at [505, 214] on img "button" at bounding box center [580, 217] width 8 height 9
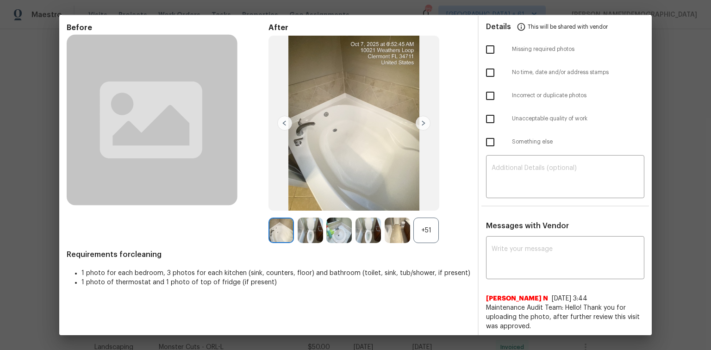
scroll to position [0, 0]
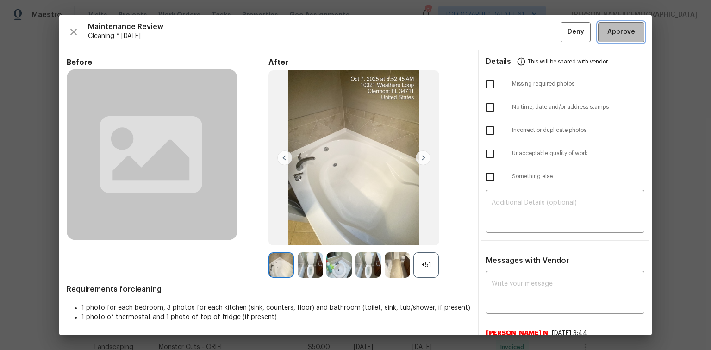
click at [505, 29] on span "Approve" at bounding box center [621, 32] width 28 height 12
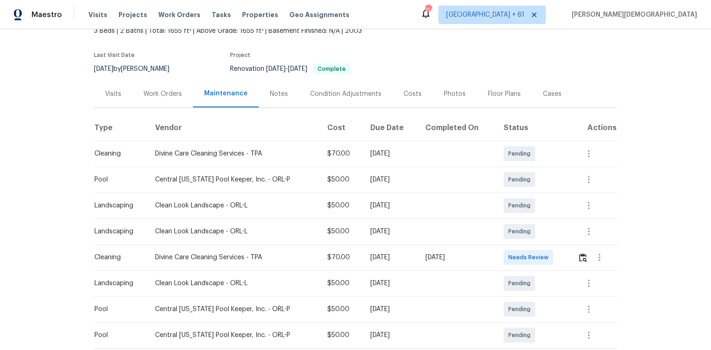
scroll to position [115, 0]
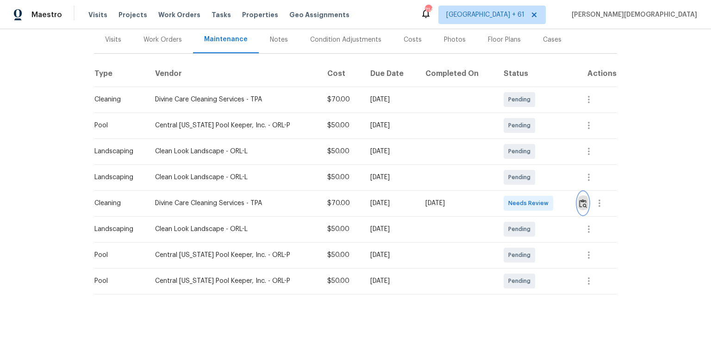
click at [505, 192] on button "button" at bounding box center [583, 203] width 11 height 22
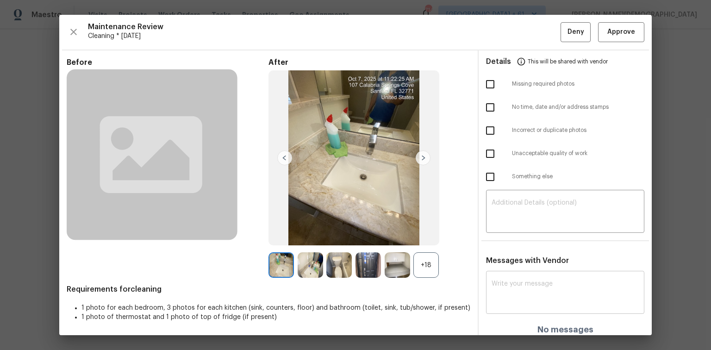
click at [505, 234] on textarea at bounding box center [564, 293] width 147 height 26
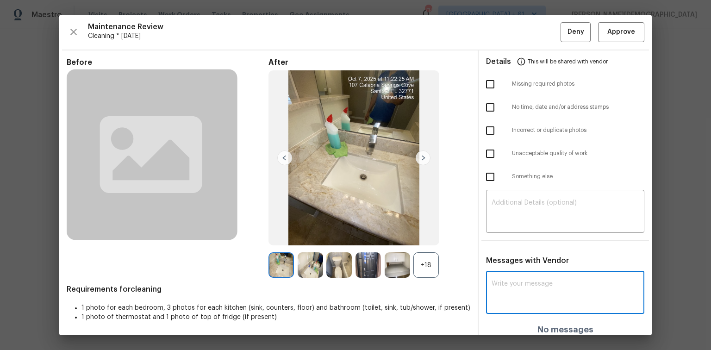
paste textarea "Maintenance Audit Team: Hello! Unfortunately, this cleaning visit completed on …"
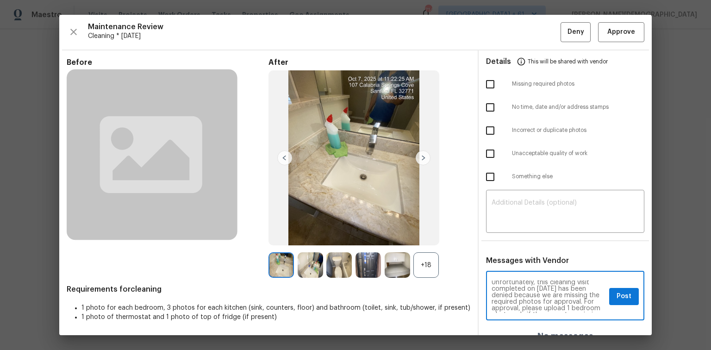
scroll to position [0, 0]
type textarea "Maintenance Audit Team: Hello! Unfortunately, this cleaning visit completed on …"
click at [505, 209] on textarea at bounding box center [564, 212] width 147 height 26
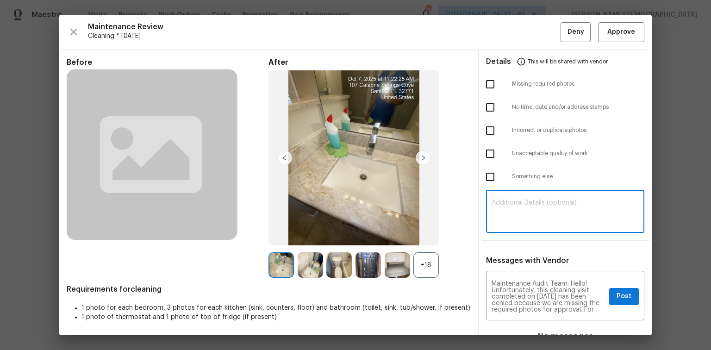
paste textarea "Maintenance Audit Team: Hello! Unfortunately, this cleaning visit completed on …"
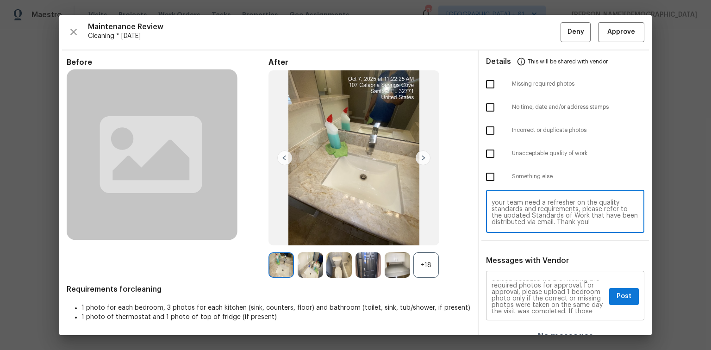
scroll to position [37, 0]
type textarea "Maintenance Audit Team: Hello! Unfortunately, this cleaning visit completed on …"
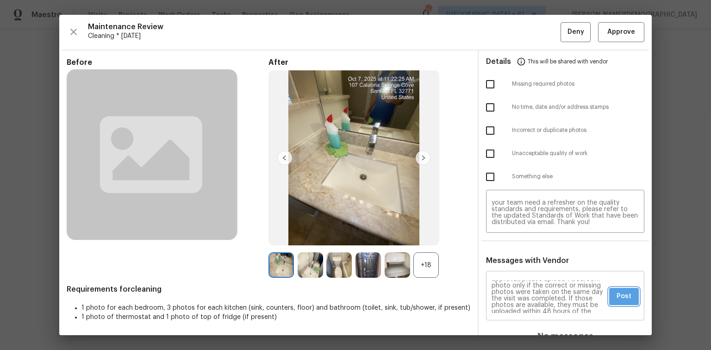
click at [505, 234] on span "Post" at bounding box center [623, 297] width 15 height 12
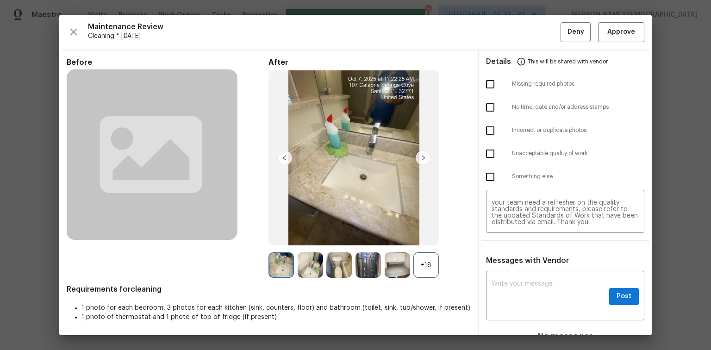
scroll to position [0, 0]
click at [487, 84] on input "checkbox" at bounding box center [489, 84] width 19 height 19
checkbox input "true"
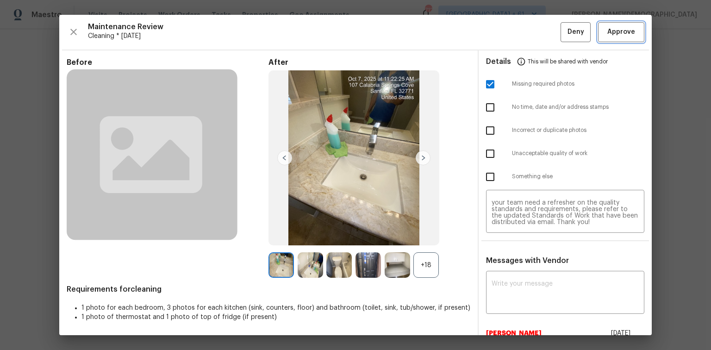
click at [505, 28] on span "Approve" at bounding box center [621, 32] width 28 height 12
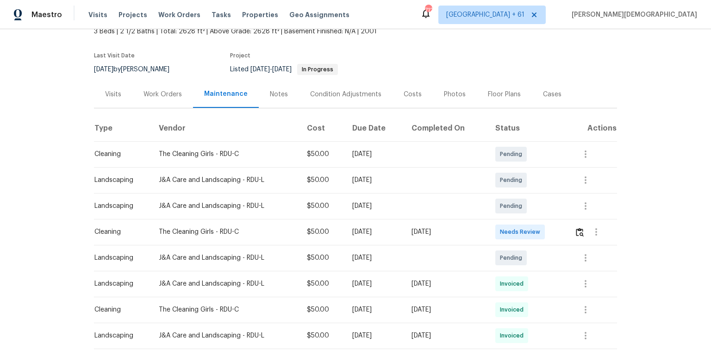
scroll to position [148, 0]
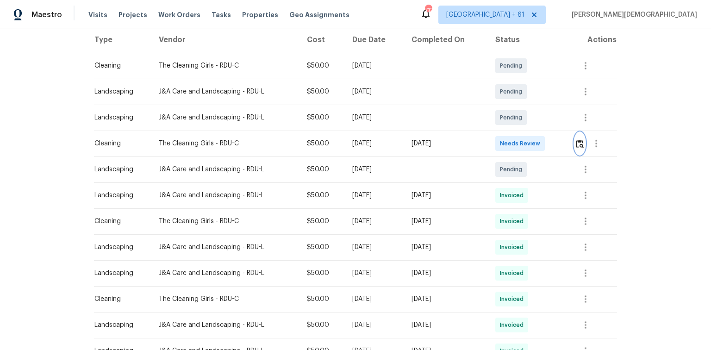
click at [505, 143] on img "button" at bounding box center [580, 143] width 8 height 9
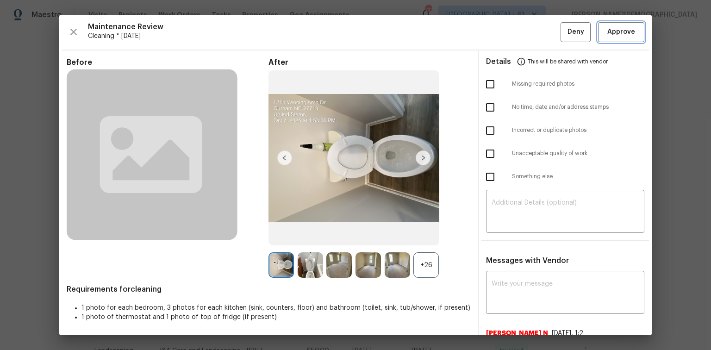
drag, startPoint x: 614, startPoint y: 25, endPoint x: 623, endPoint y: 38, distance: 15.9
click at [505, 25] on button "Approve" at bounding box center [621, 32] width 46 height 20
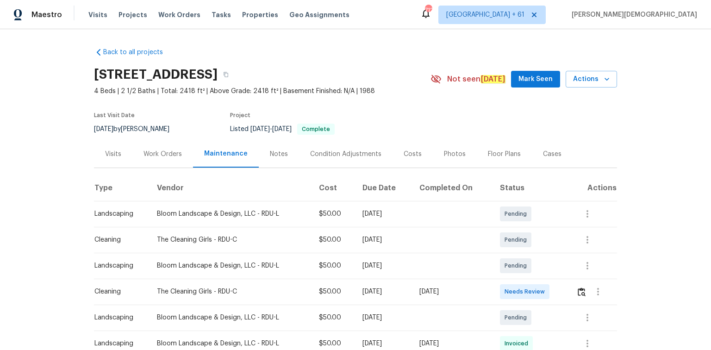
click at [505, 234] on td at bounding box center [593, 292] width 48 height 26
click at [505, 234] on img "button" at bounding box center [582, 291] width 8 height 9
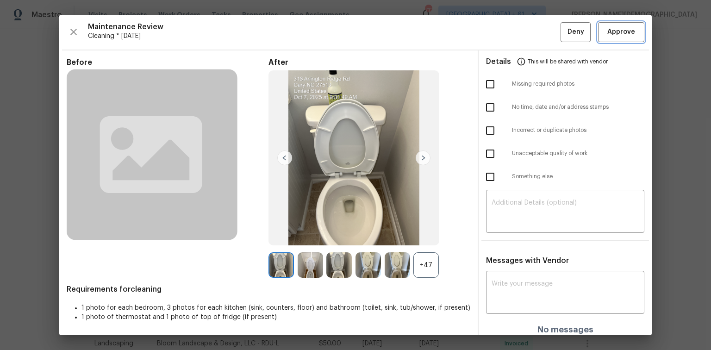
click at [505, 39] on button "Approve" at bounding box center [621, 32] width 46 height 20
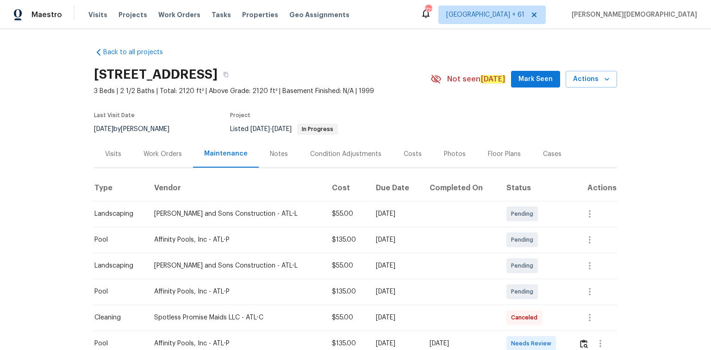
scroll to position [74, 0]
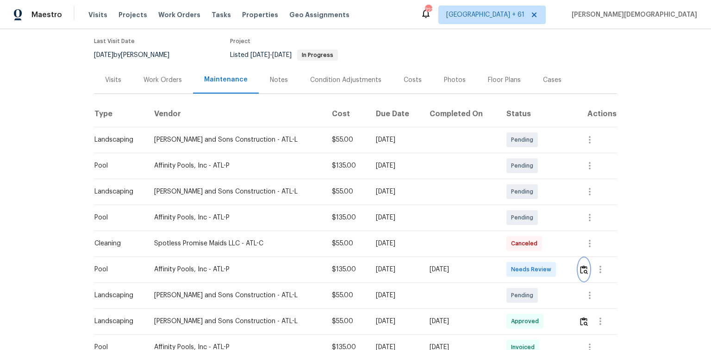
click at [382, 234] on img "button" at bounding box center [584, 269] width 8 height 9
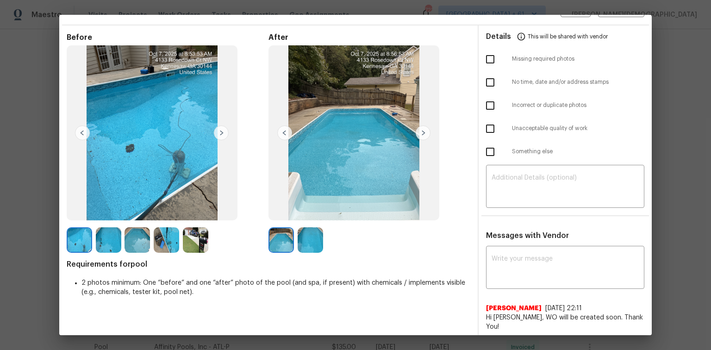
scroll to position [0, 0]
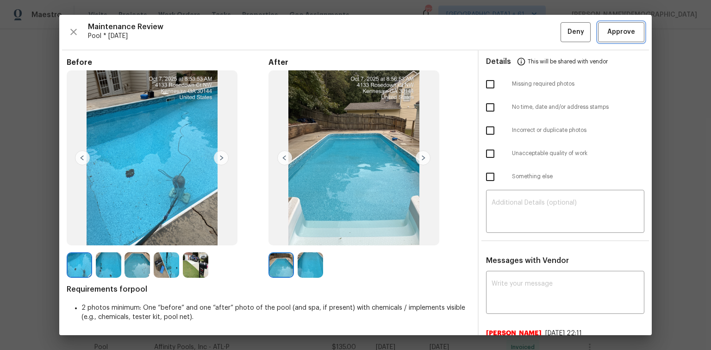
click at [382, 40] on button "Approve" at bounding box center [621, 32] width 46 height 20
